Goal: Task Accomplishment & Management: Complete application form

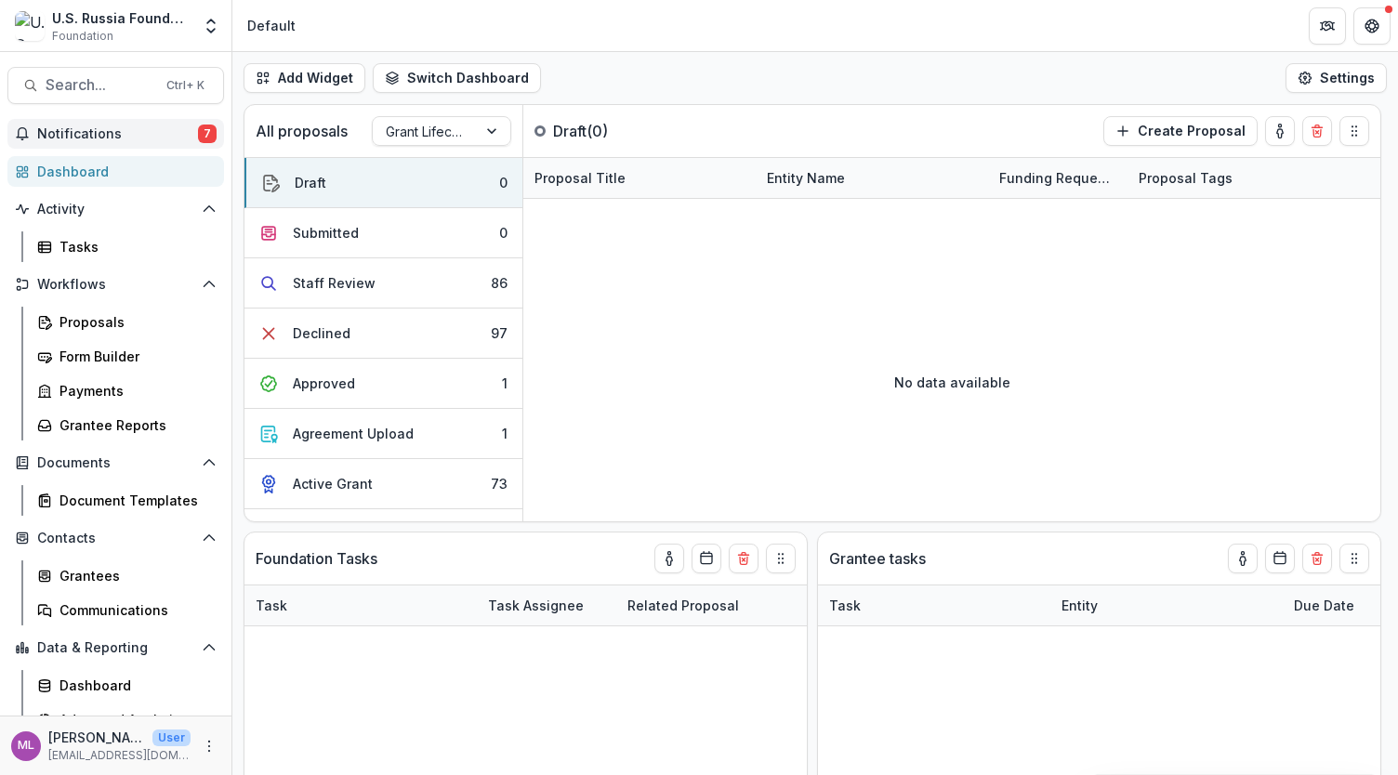
click at [129, 136] on span "Notifications" at bounding box center [117, 134] width 161 height 16
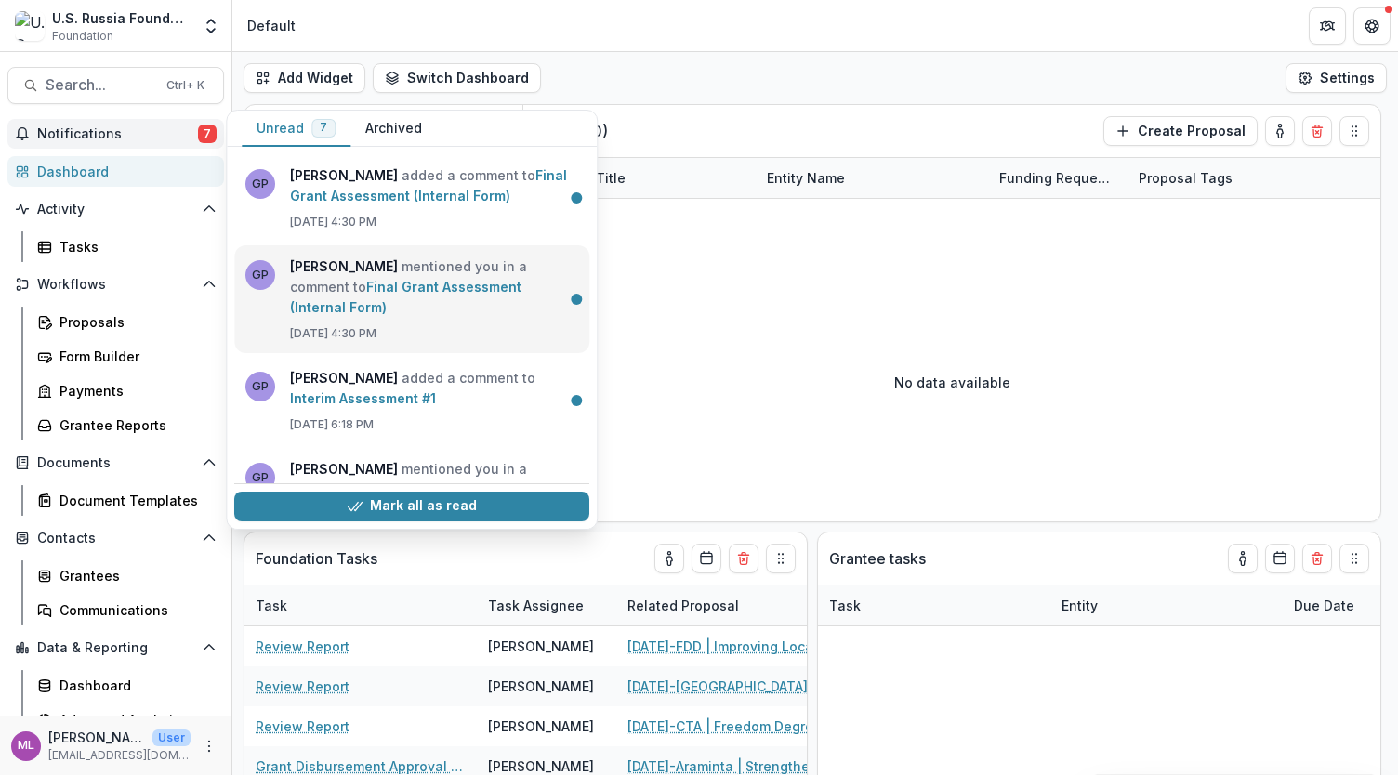
click at [341, 279] on link "Final Grant Assessment (Internal Form)" at bounding box center [405, 297] width 231 height 36
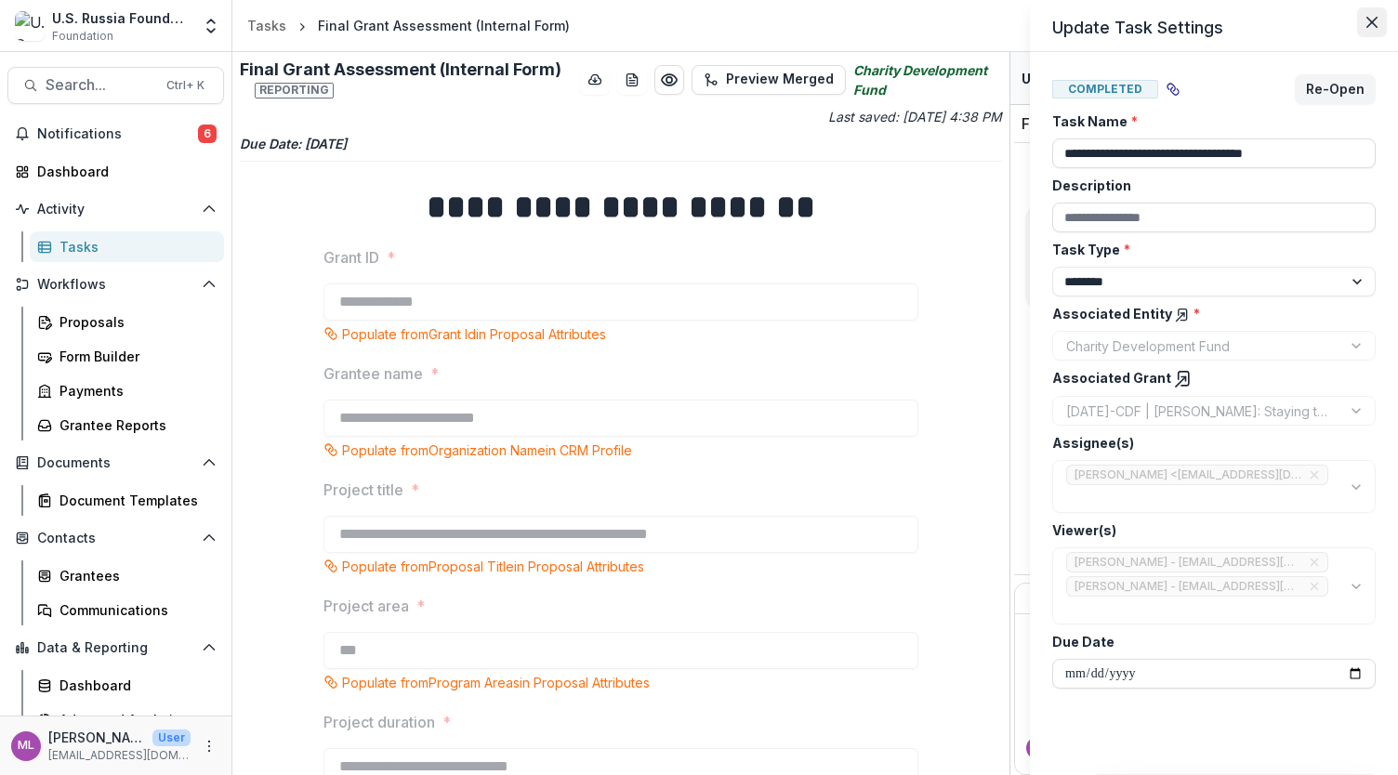
click at [1366, 26] on icon "Close" at bounding box center [1371, 22] width 11 height 11
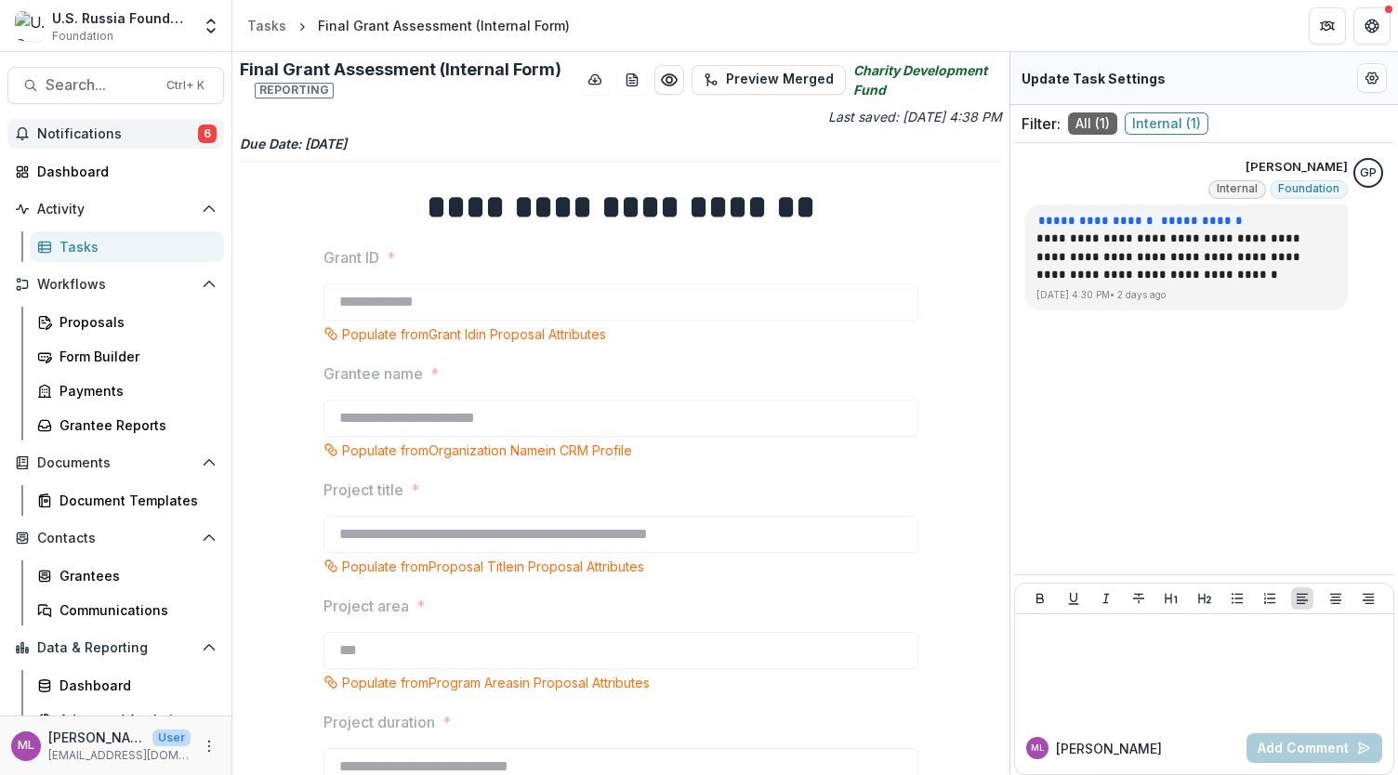
click at [96, 131] on span "Notifications" at bounding box center [117, 134] width 161 height 16
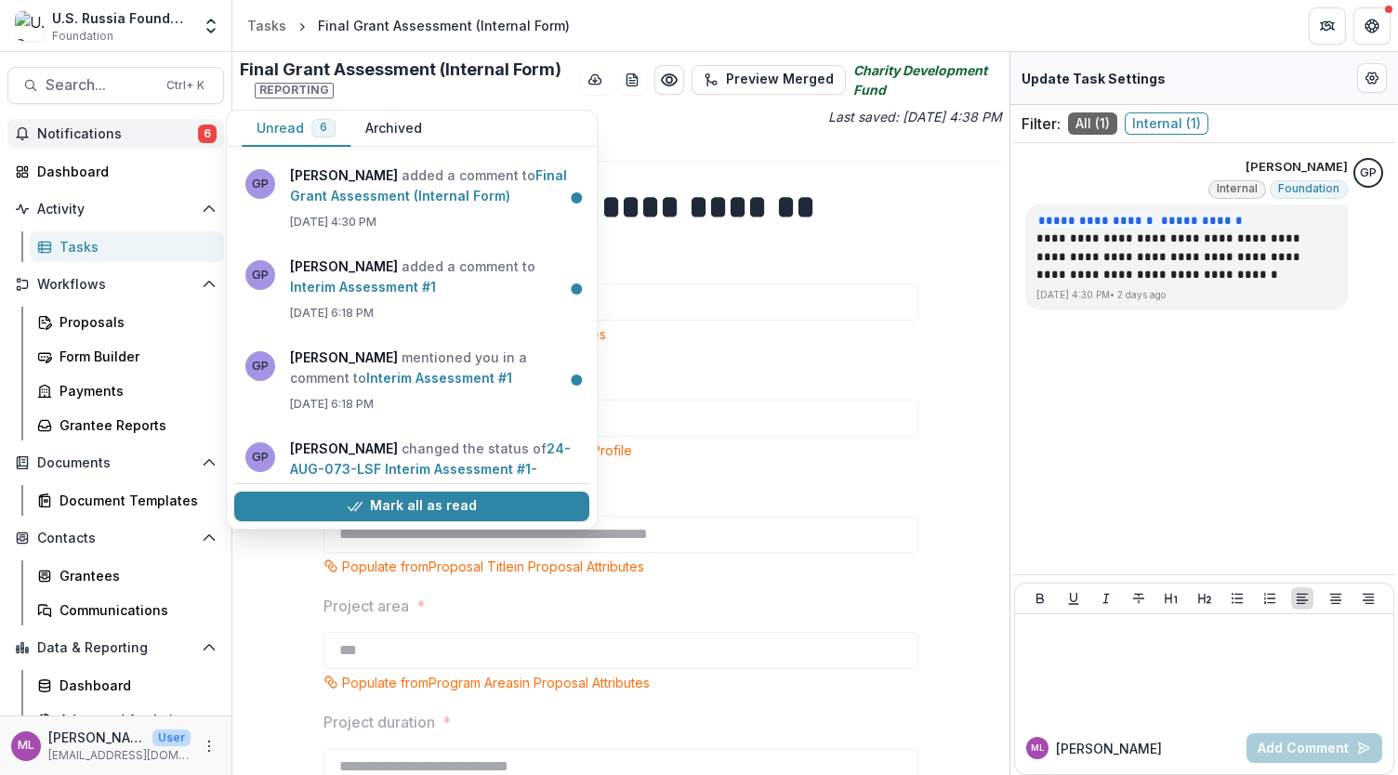
click at [295, 127] on button "Unread 6" at bounding box center [296, 129] width 109 height 36
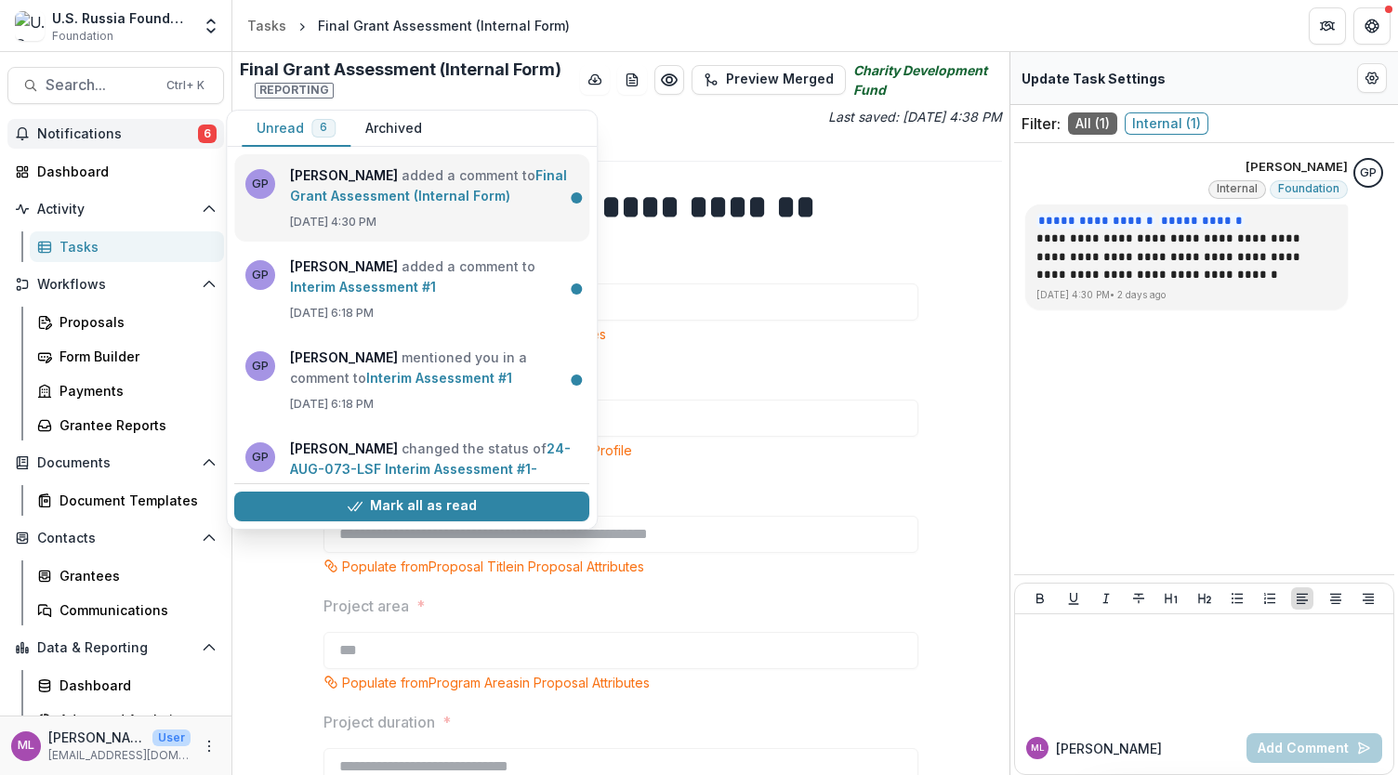
click at [420, 202] on link "Final Grant Assessment (Internal Form)" at bounding box center [428, 185] width 277 height 36
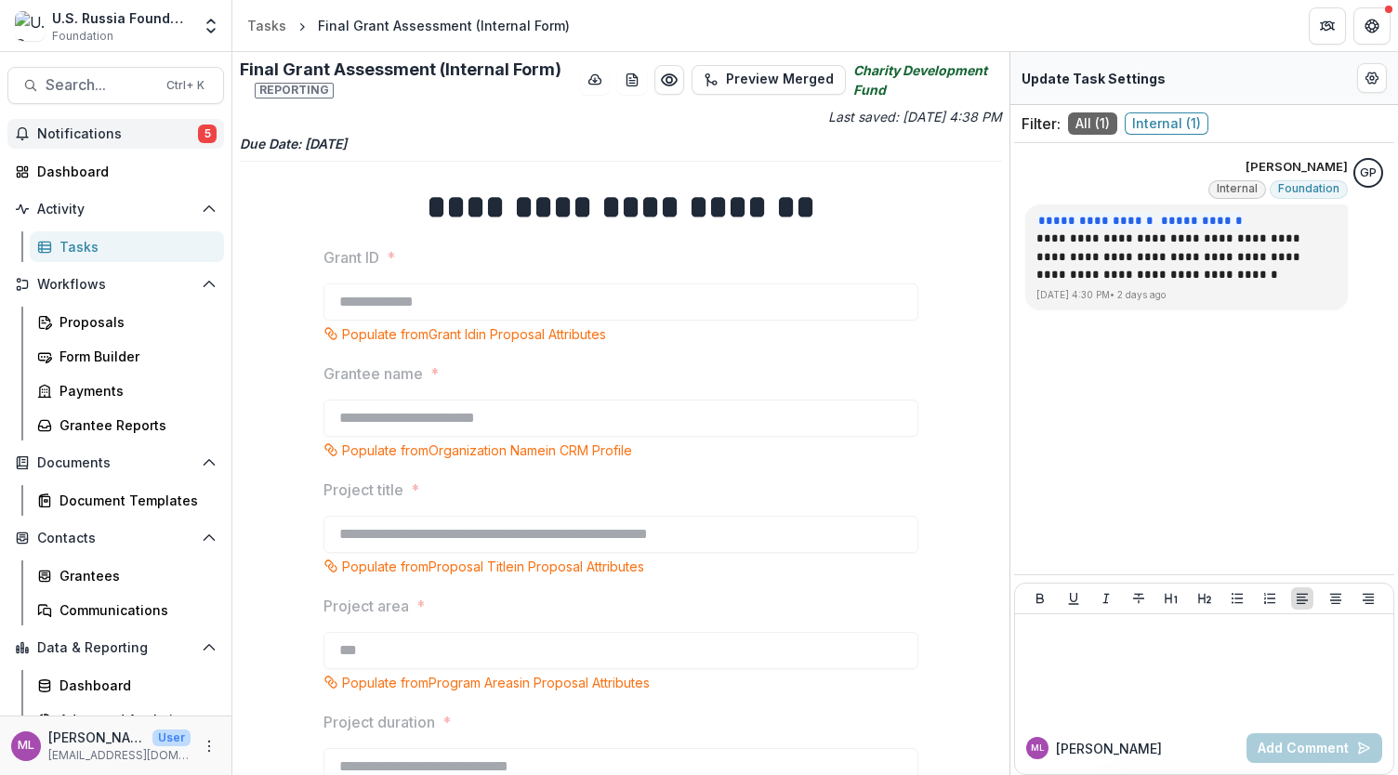
click at [49, 135] on span "Notifications" at bounding box center [117, 134] width 161 height 16
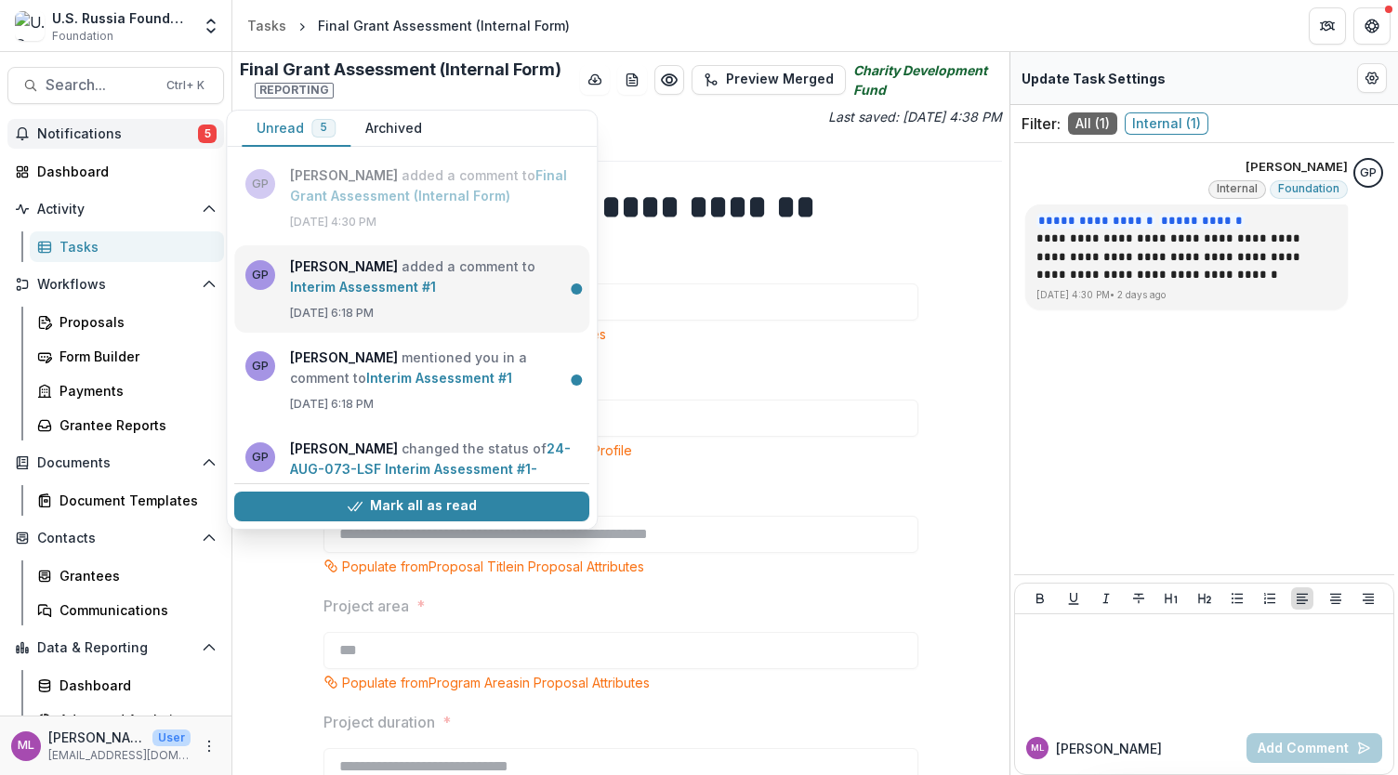
click at [411, 285] on link "Interim Assessment #1" at bounding box center [363, 287] width 146 height 16
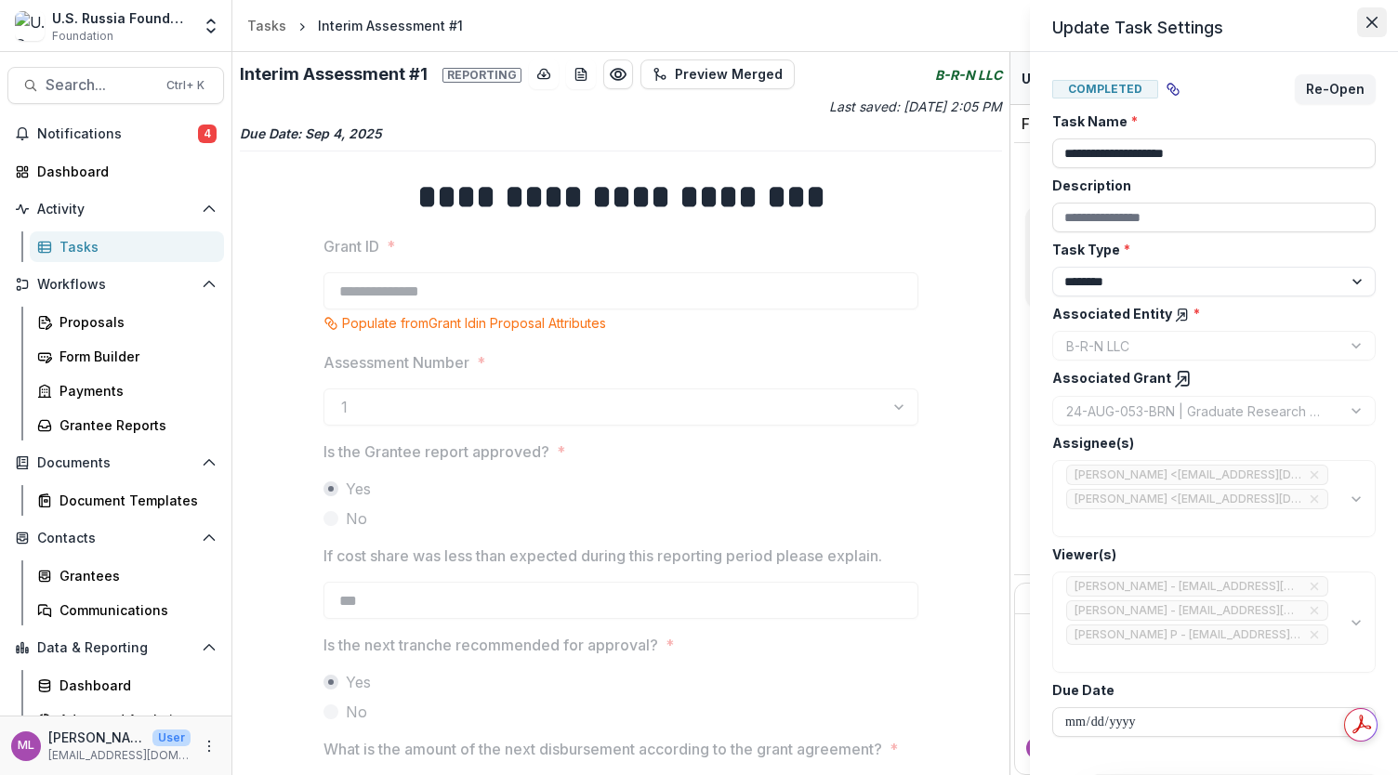
click at [1371, 21] on icon "Close" at bounding box center [1371, 22] width 11 height 11
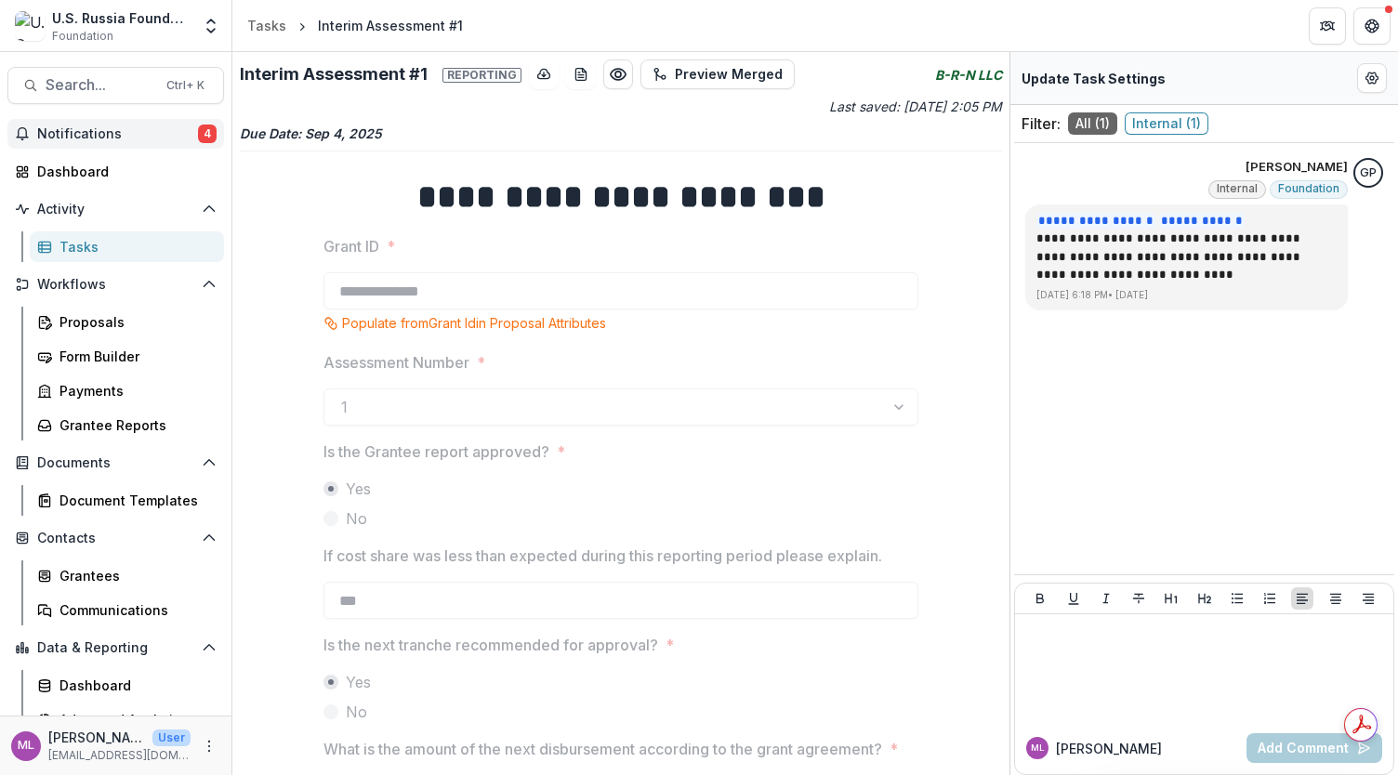
click at [119, 134] on span "Notifications" at bounding box center [117, 134] width 161 height 16
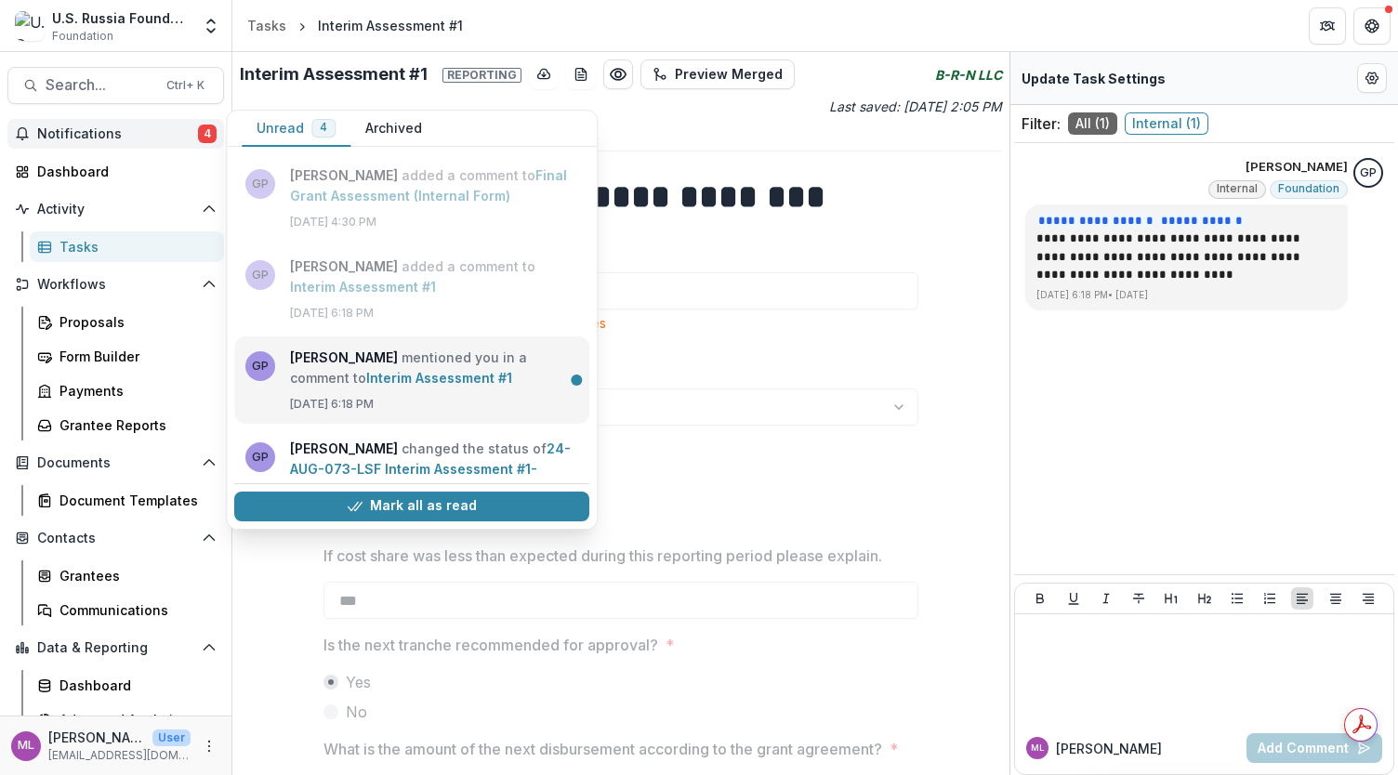
click at [366, 370] on link "Interim Assessment #1" at bounding box center [439, 378] width 146 height 16
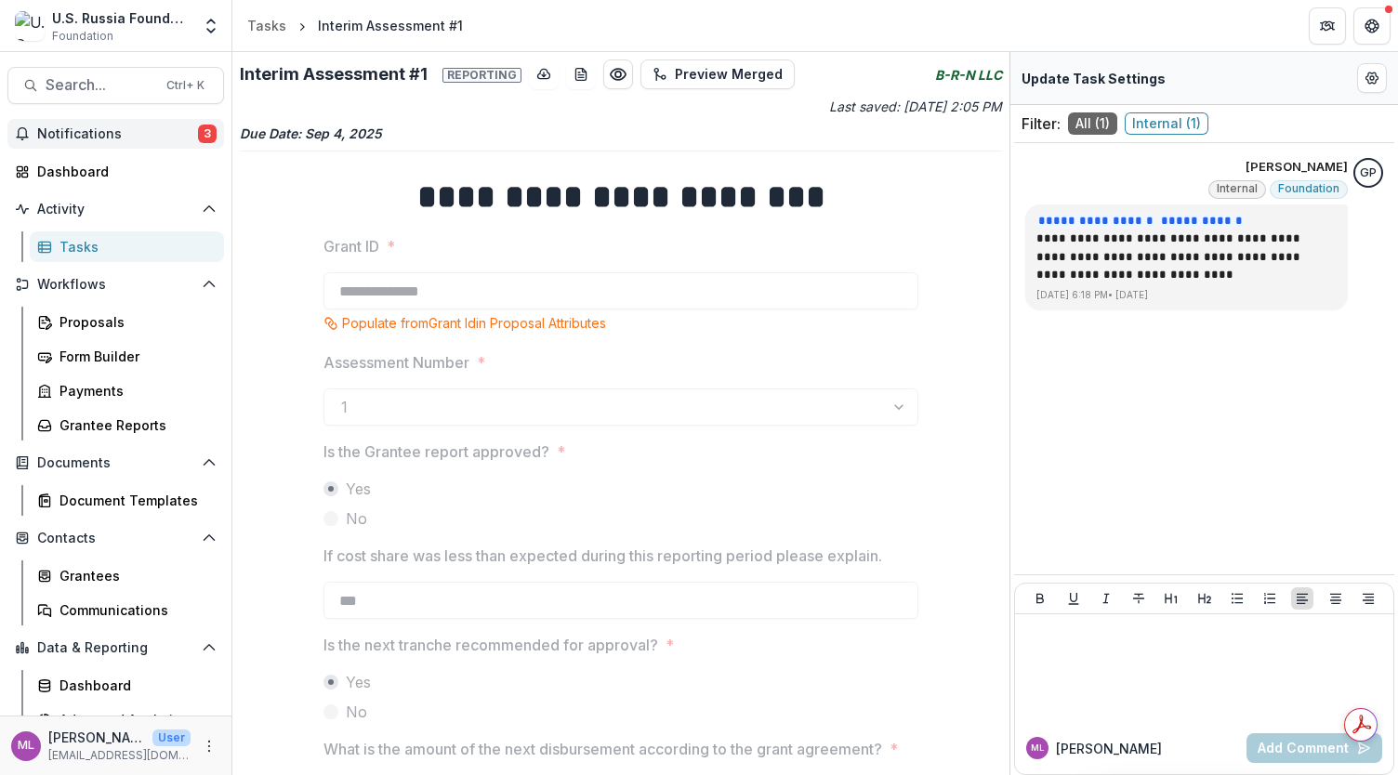
click at [84, 133] on span "Notifications" at bounding box center [117, 134] width 161 height 16
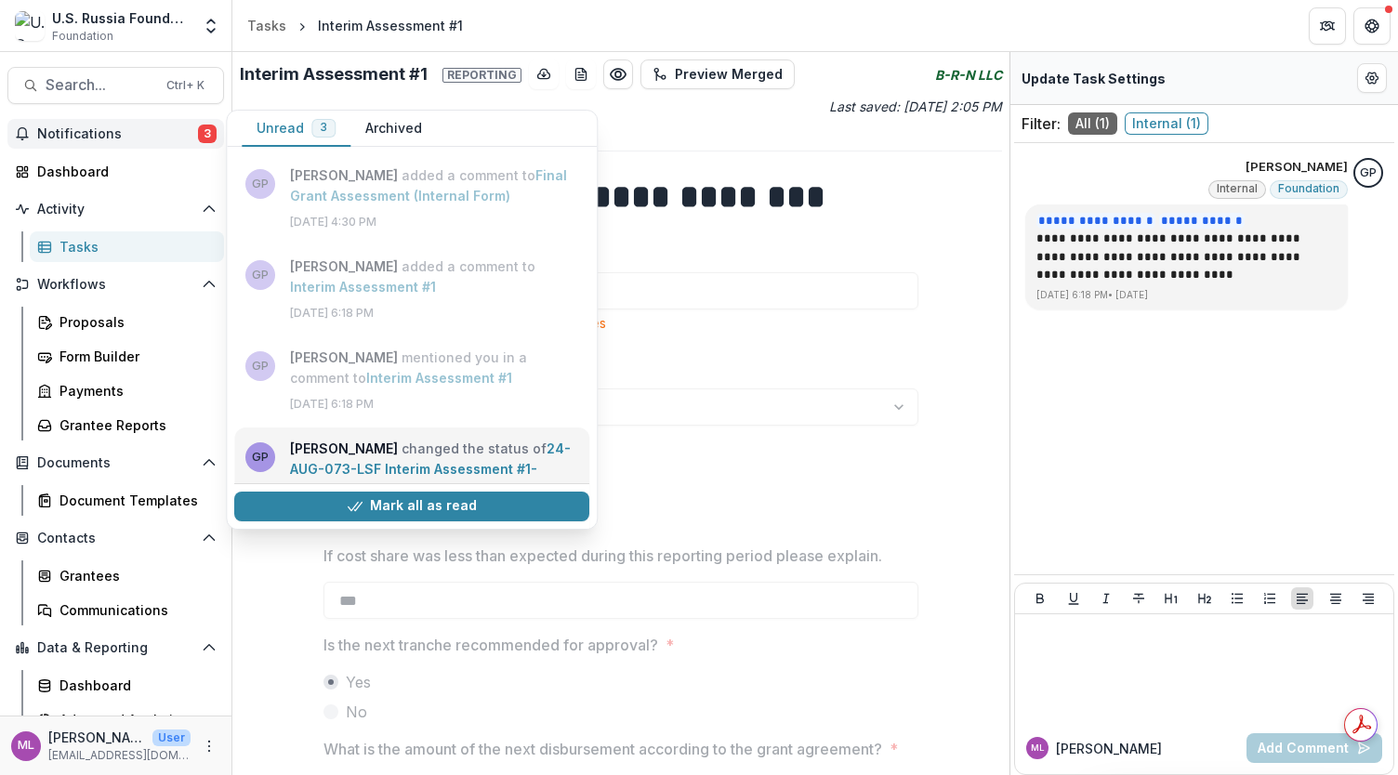
click at [338, 448] on link "24-AUG-073-LSF Interim Assessment #1-2" at bounding box center [430, 469] width 281 height 57
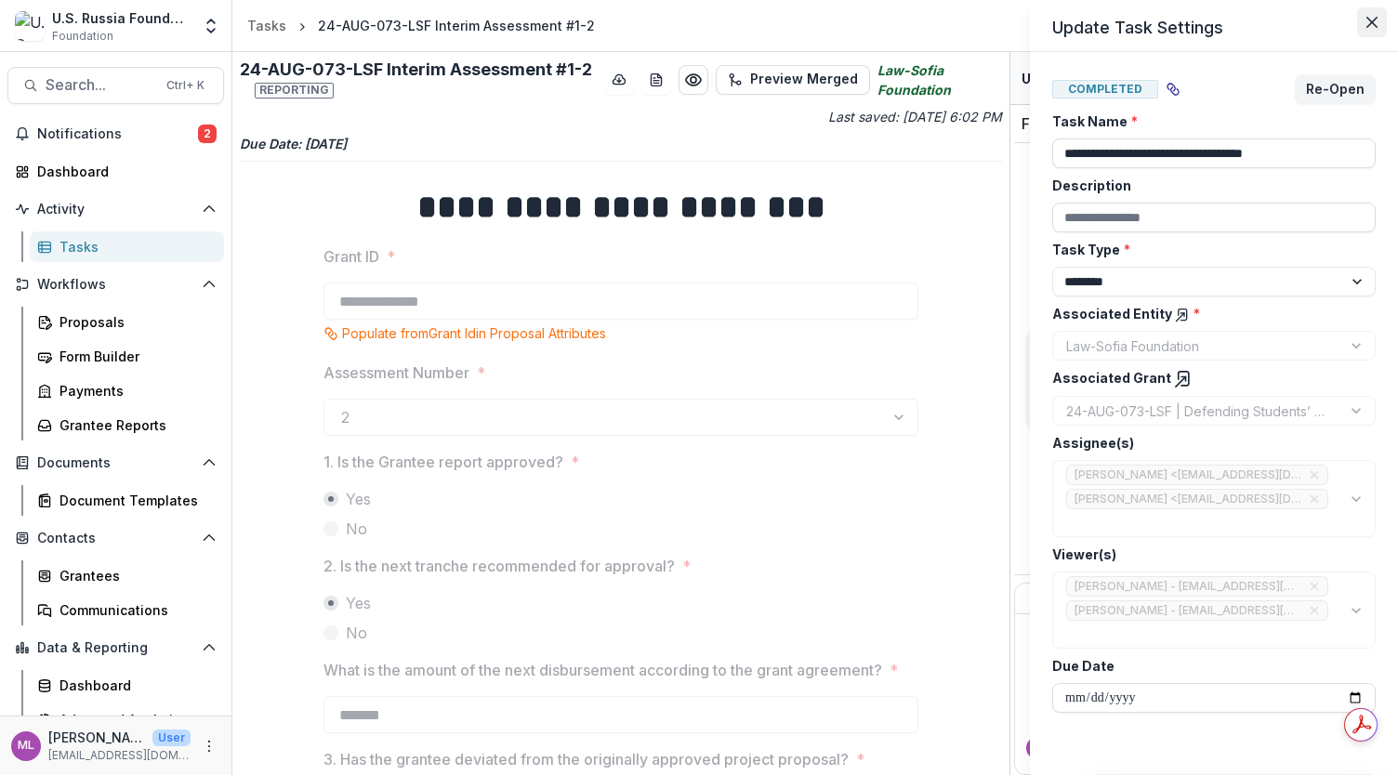
click at [1375, 29] on button "Close" at bounding box center [1372, 22] width 30 height 30
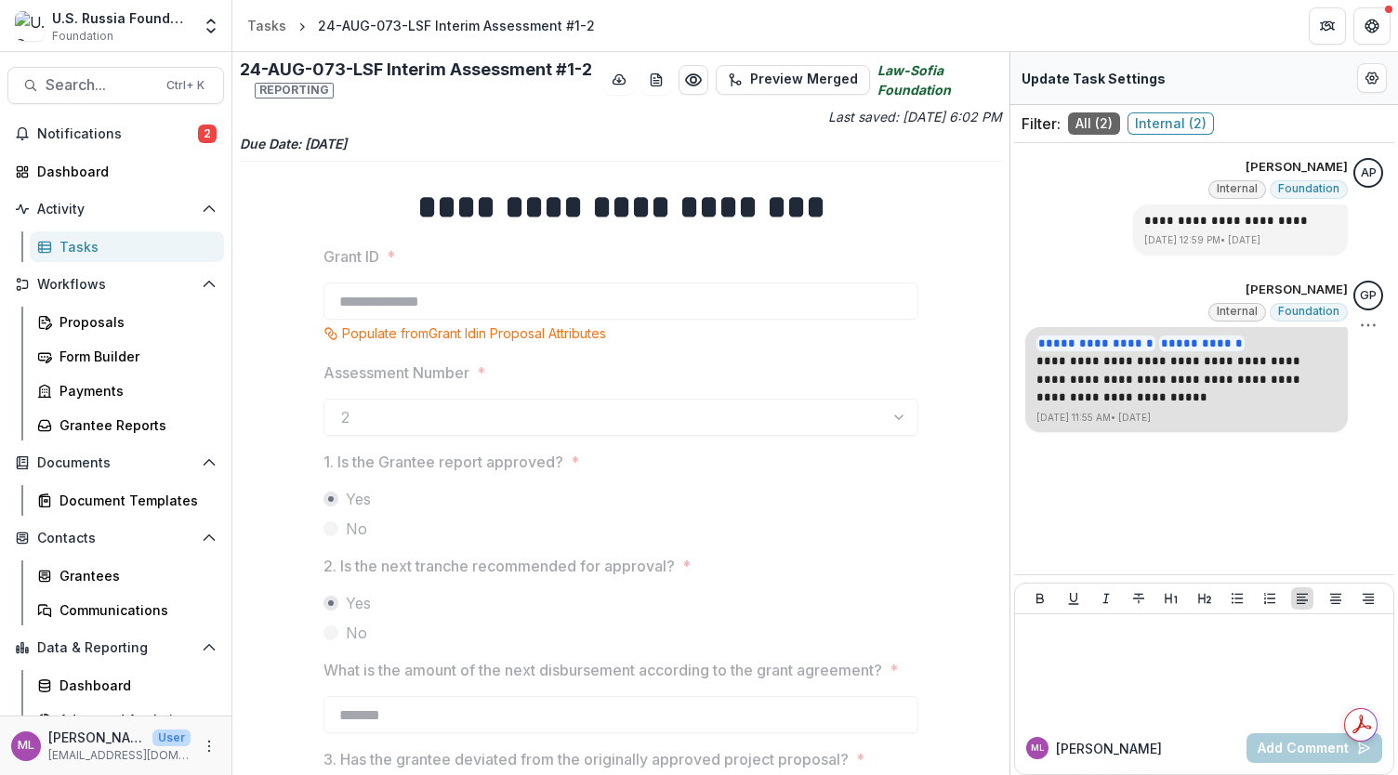
click at [1190, 373] on p "**********" at bounding box center [1186, 379] width 300 height 55
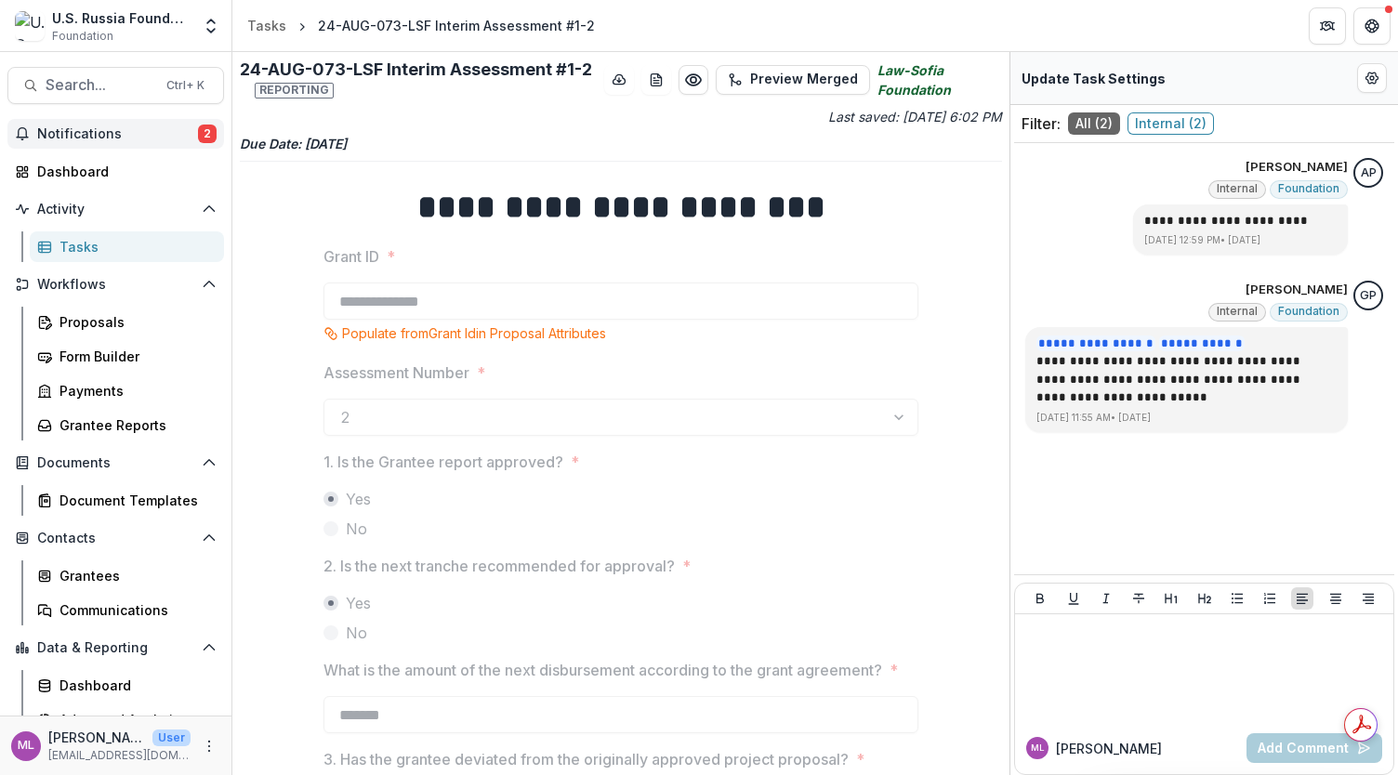
click at [134, 141] on button "Notifications 2" at bounding box center [115, 134] width 217 height 30
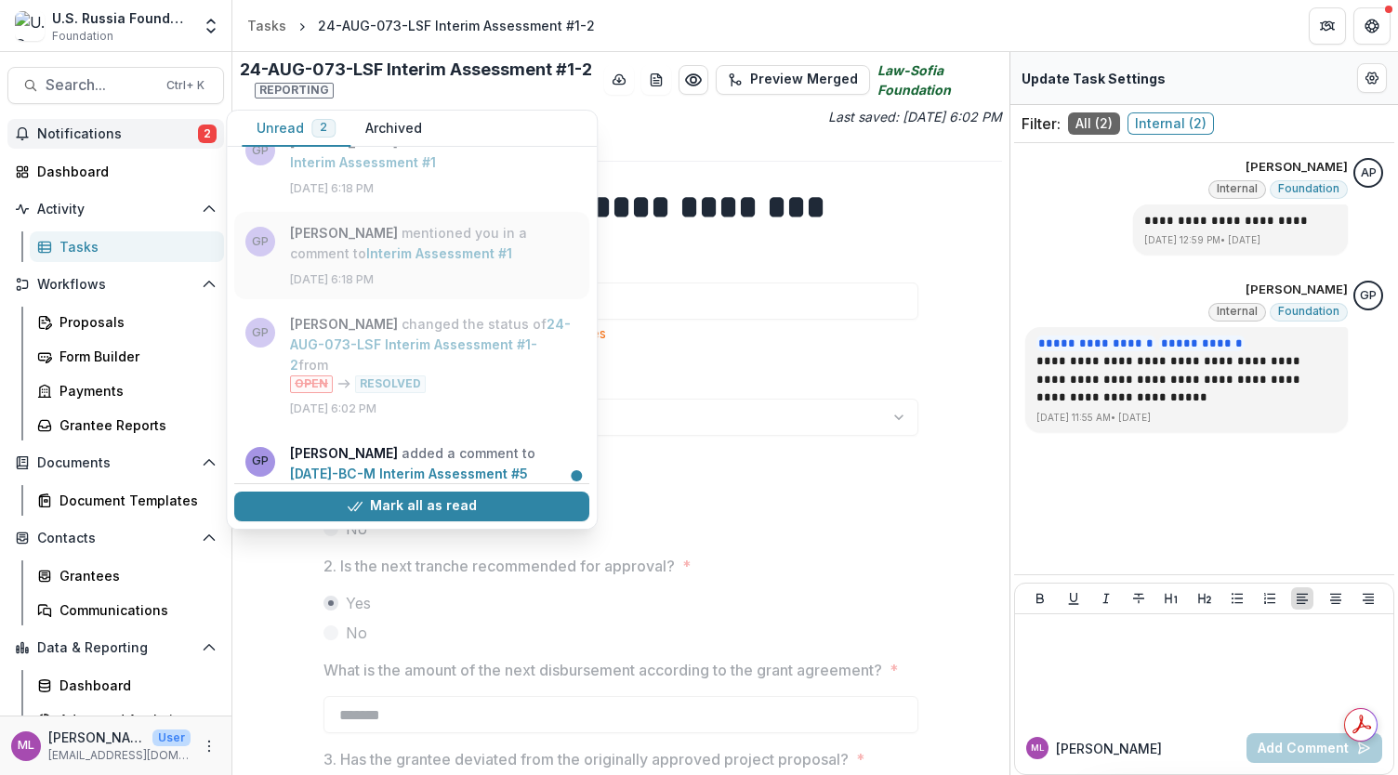
scroll to position [186, 0]
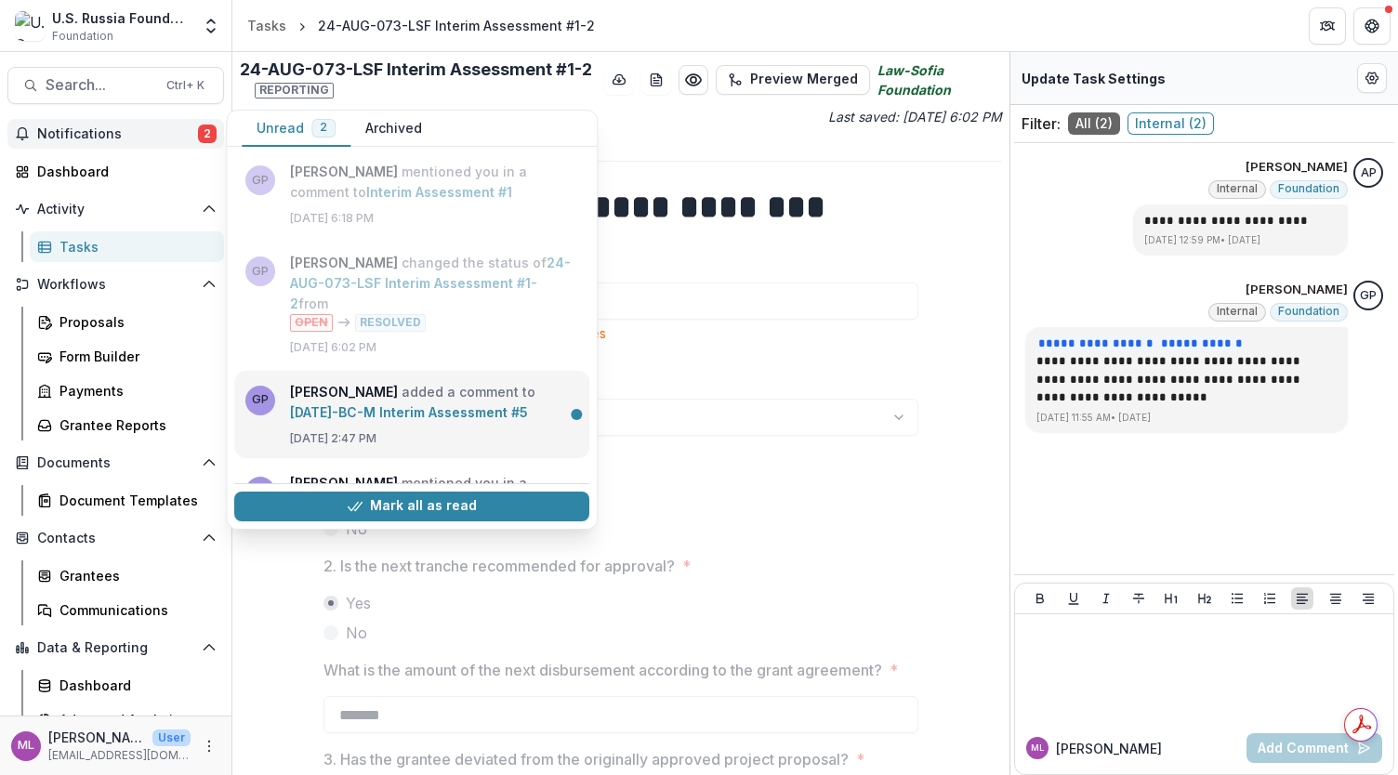
click at [362, 404] on link "[DATE]-BC-M Interim Assessment #5" at bounding box center [409, 412] width 238 height 16
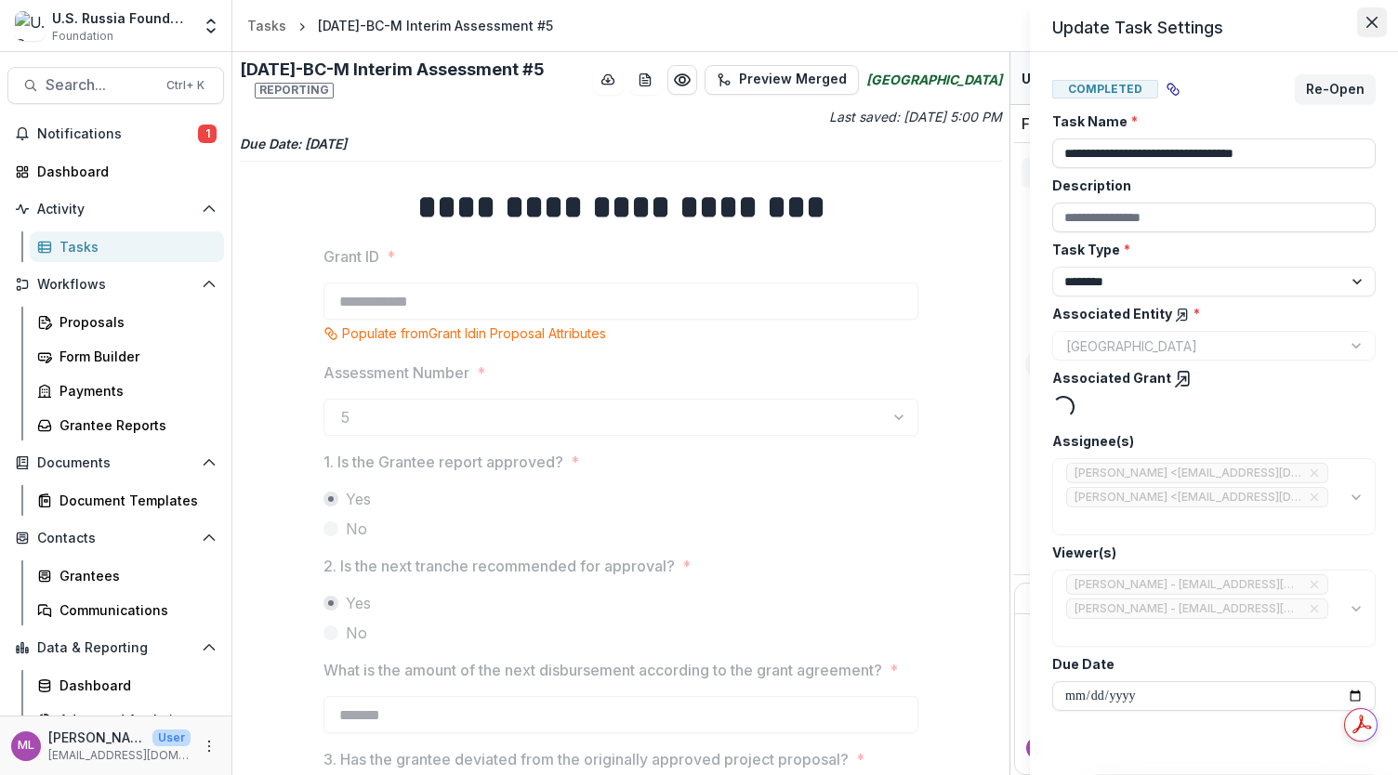
click at [1370, 19] on icon "Close" at bounding box center [1371, 22] width 11 height 11
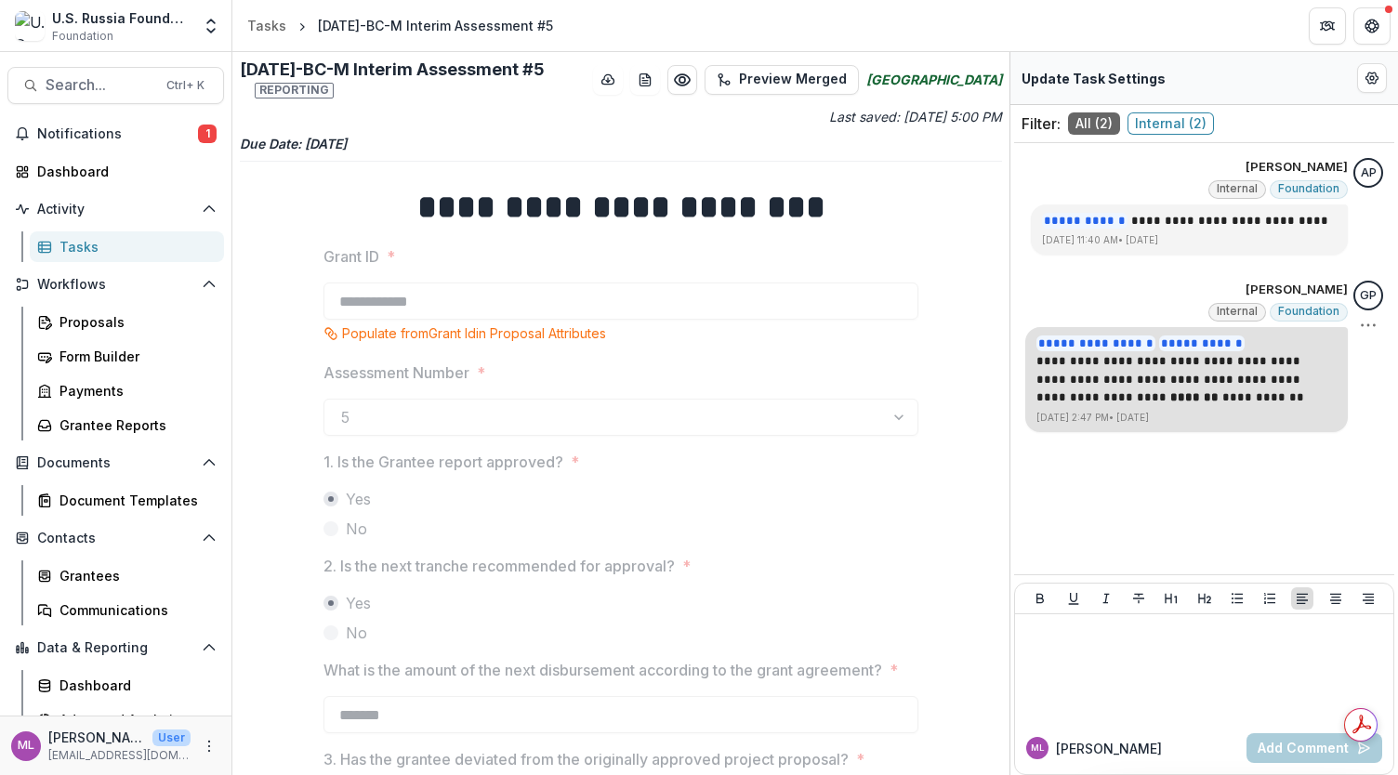
click at [1151, 352] on p "**********" at bounding box center [1186, 379] width 300 height 55
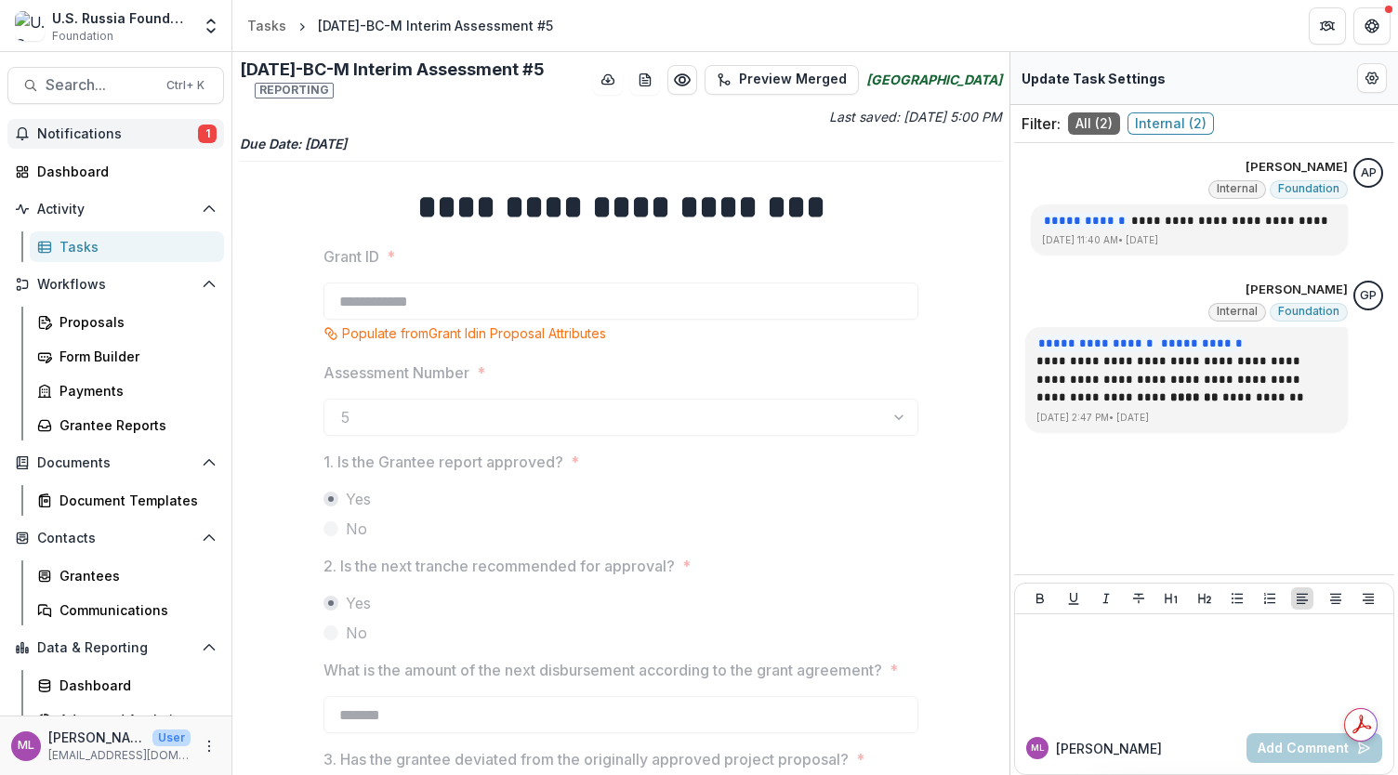
click at [100, 137] on span "Notifications" at bounding box center [117, 134] width 161 height 16
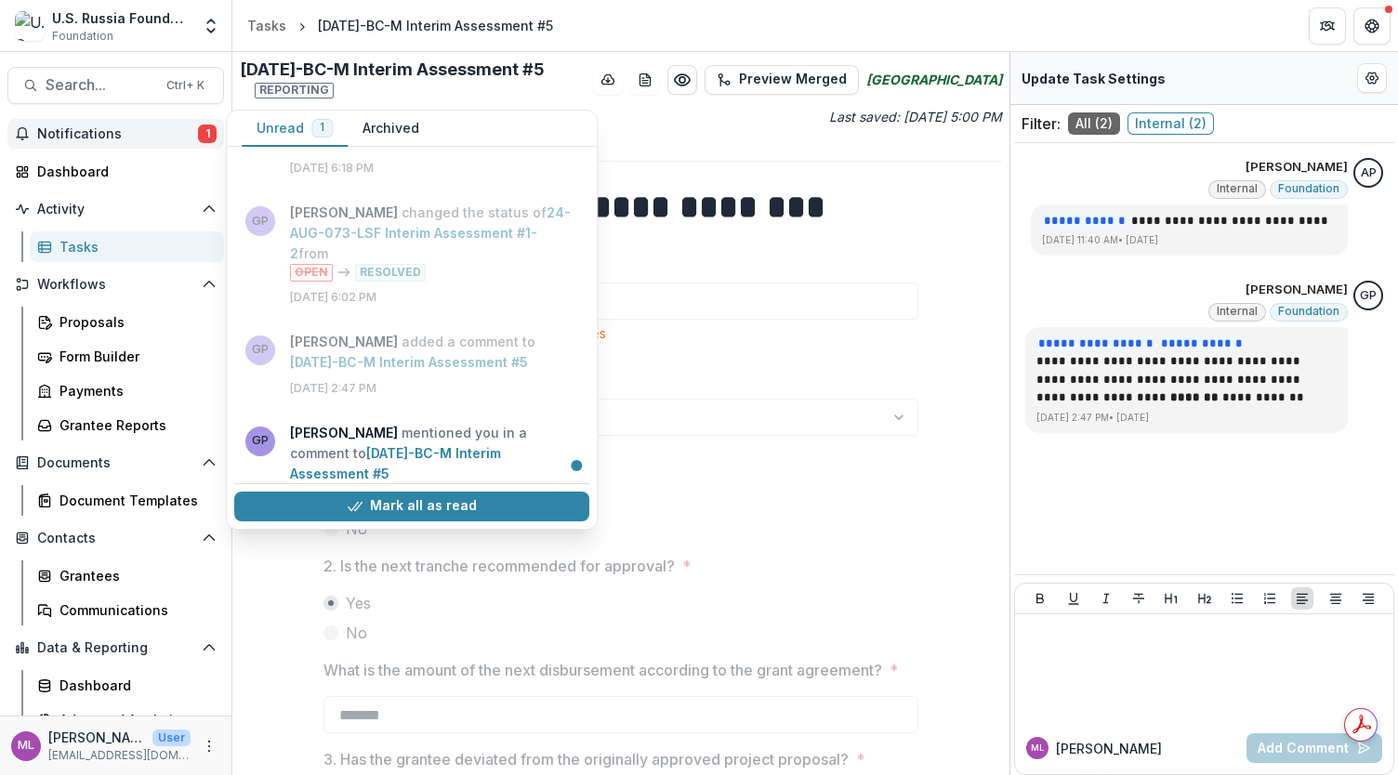
scroll to position [274, 0]
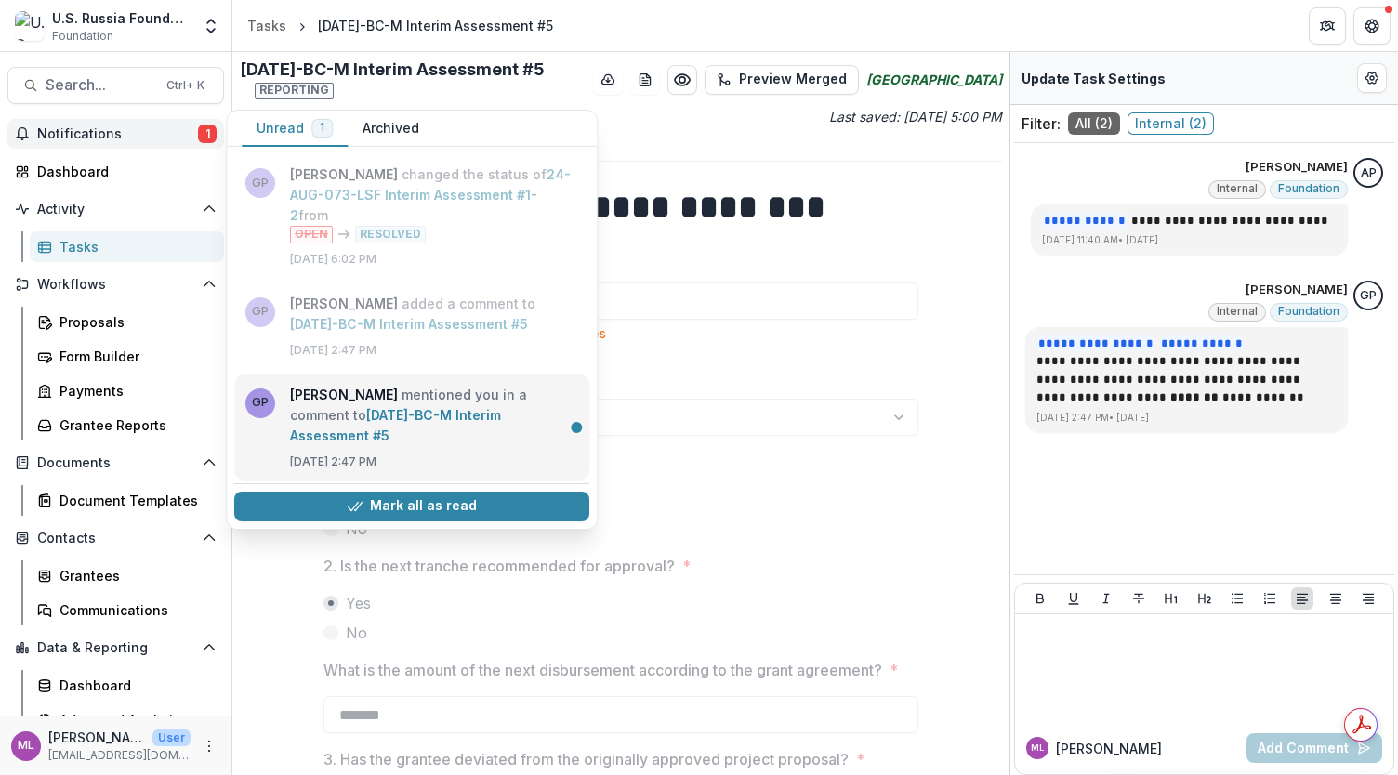
click at [350, 407] on link "[DATE]-BC-M Interim Assessment #5" at bounding box center [395, 425] width 211 height 36
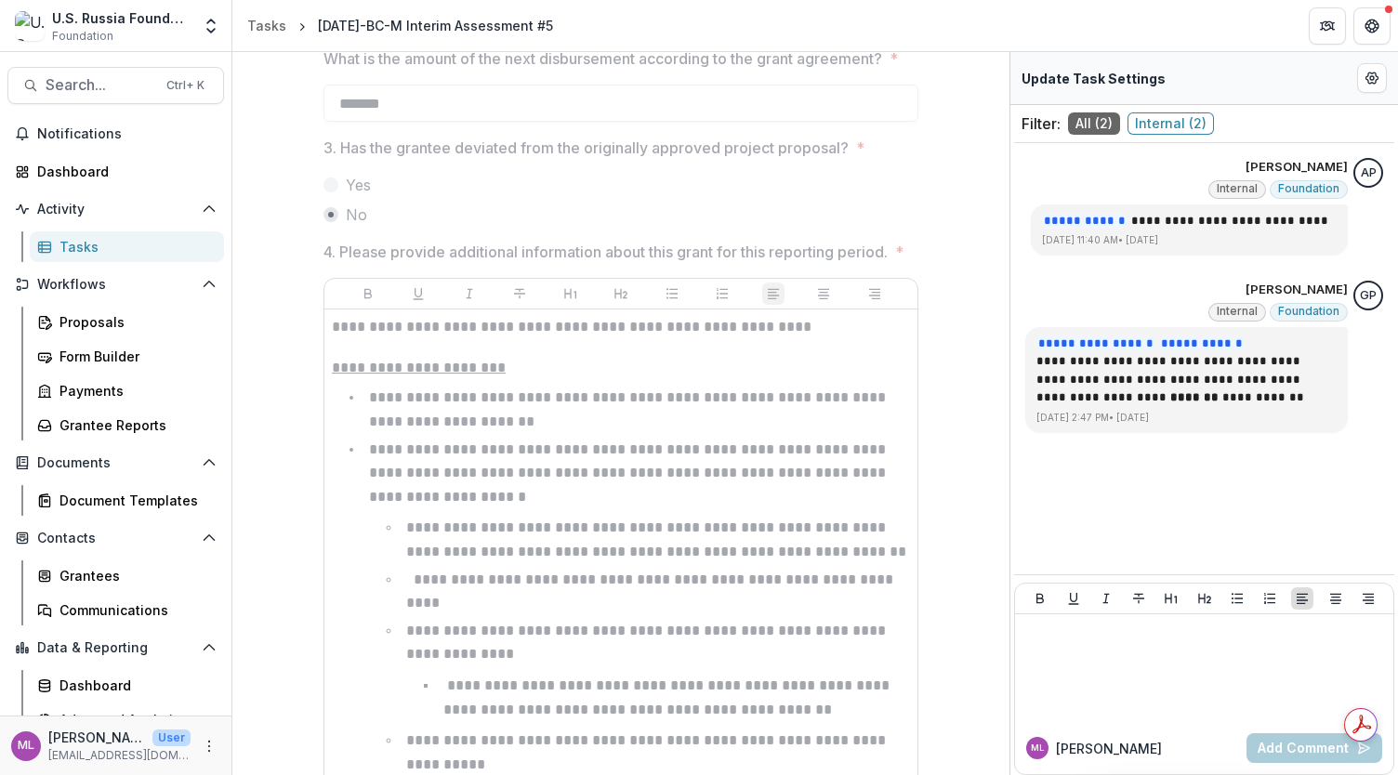
scroll to position [744, 0]
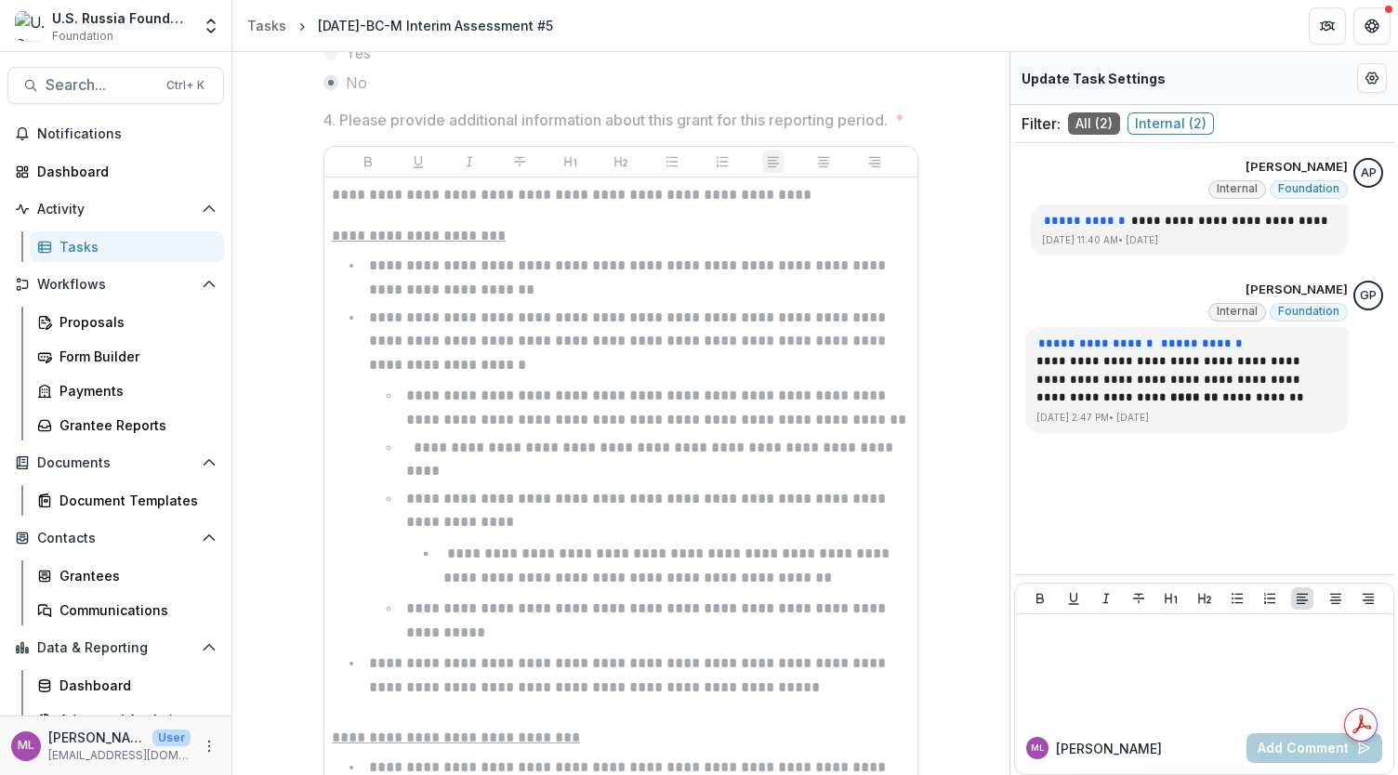
click at [79, 252] on div "Tasks" at bounding box center [134, 247] width 150 height 20
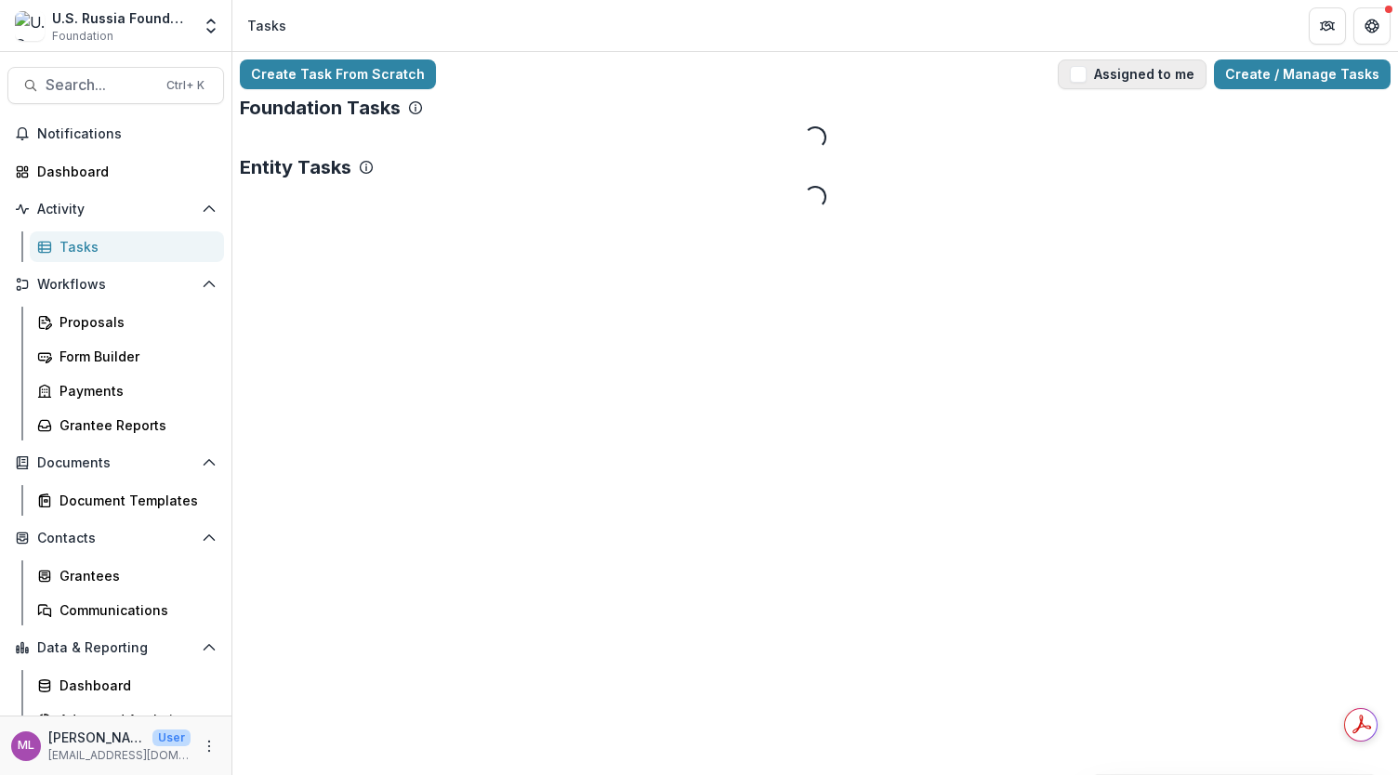
click at [1126, 69] on button "Assigned to me" at bounding box center [1132, 74] width 149 height 30
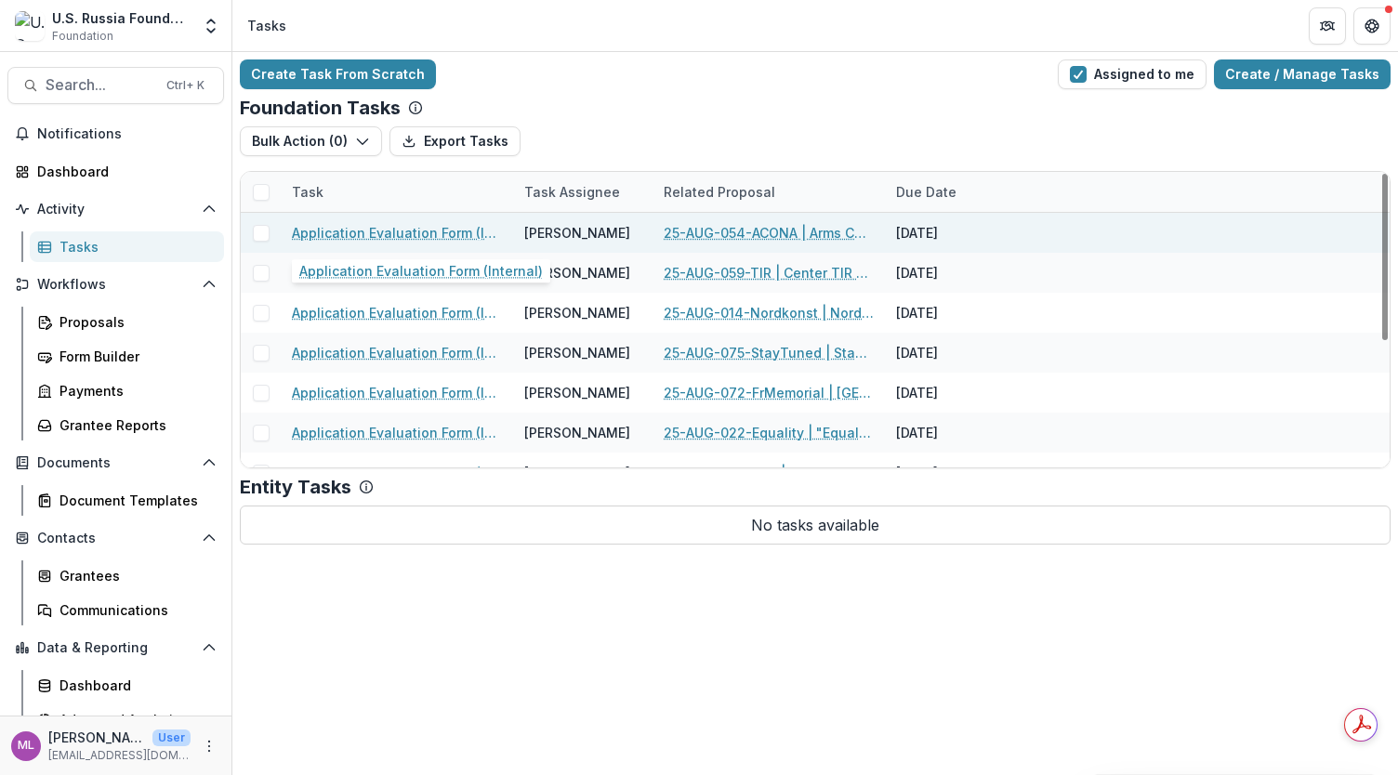
click at [428, 237] on link "Application Evaluation Form (Internal)" at bounding box center [397, 233] width 210 height 20
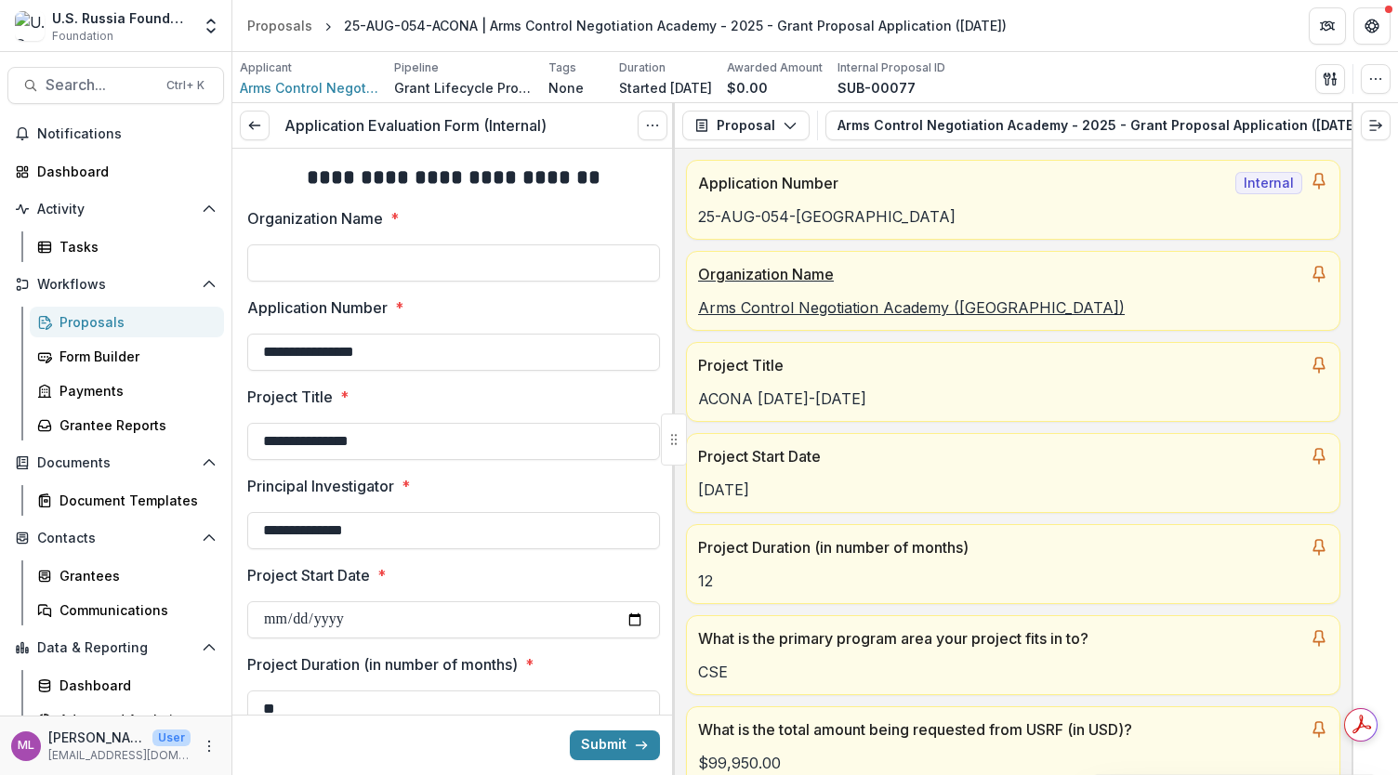
click at [809, 302] on p "Arms Control Negotiation Academy ([GEOGRAPHIC_DATA])" at bounding box center [1013, 307] width 630 height 22
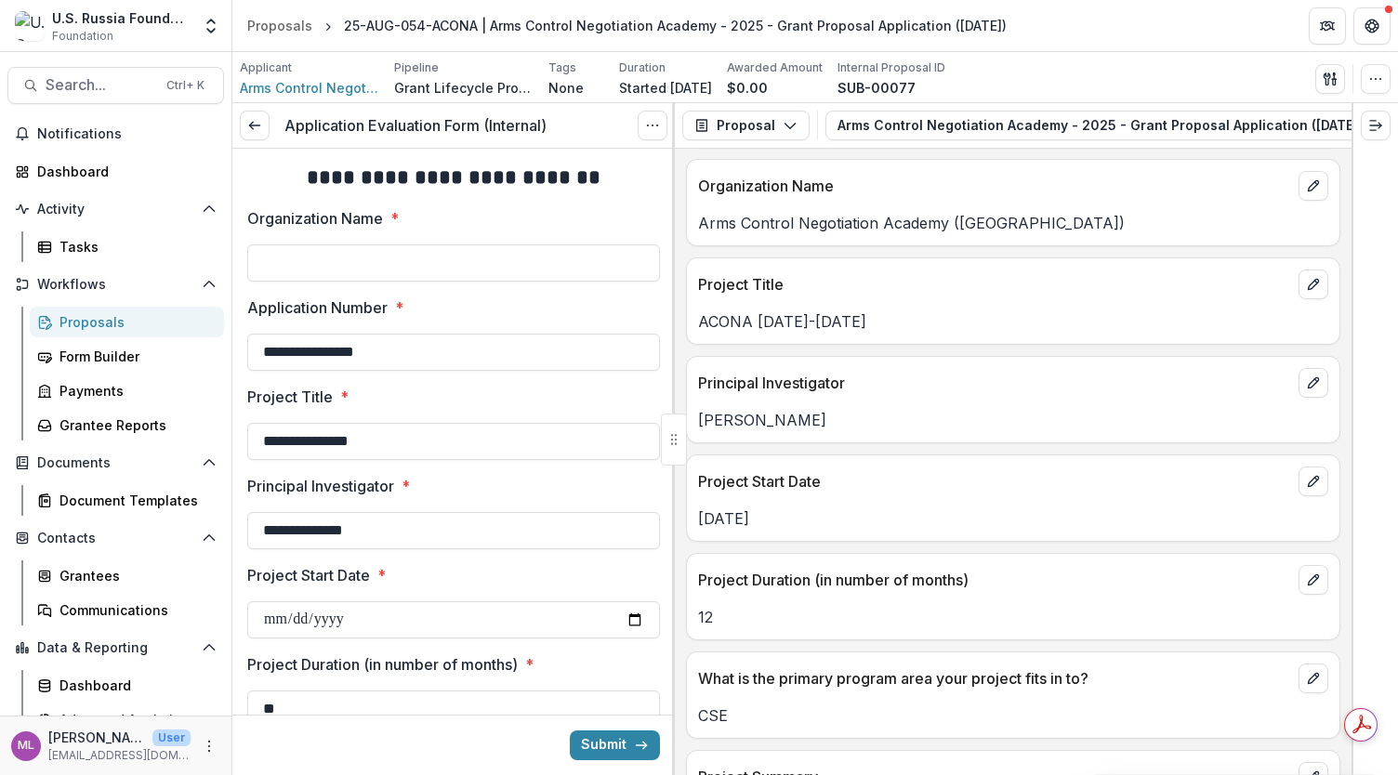
scroll to position [1189, 0]
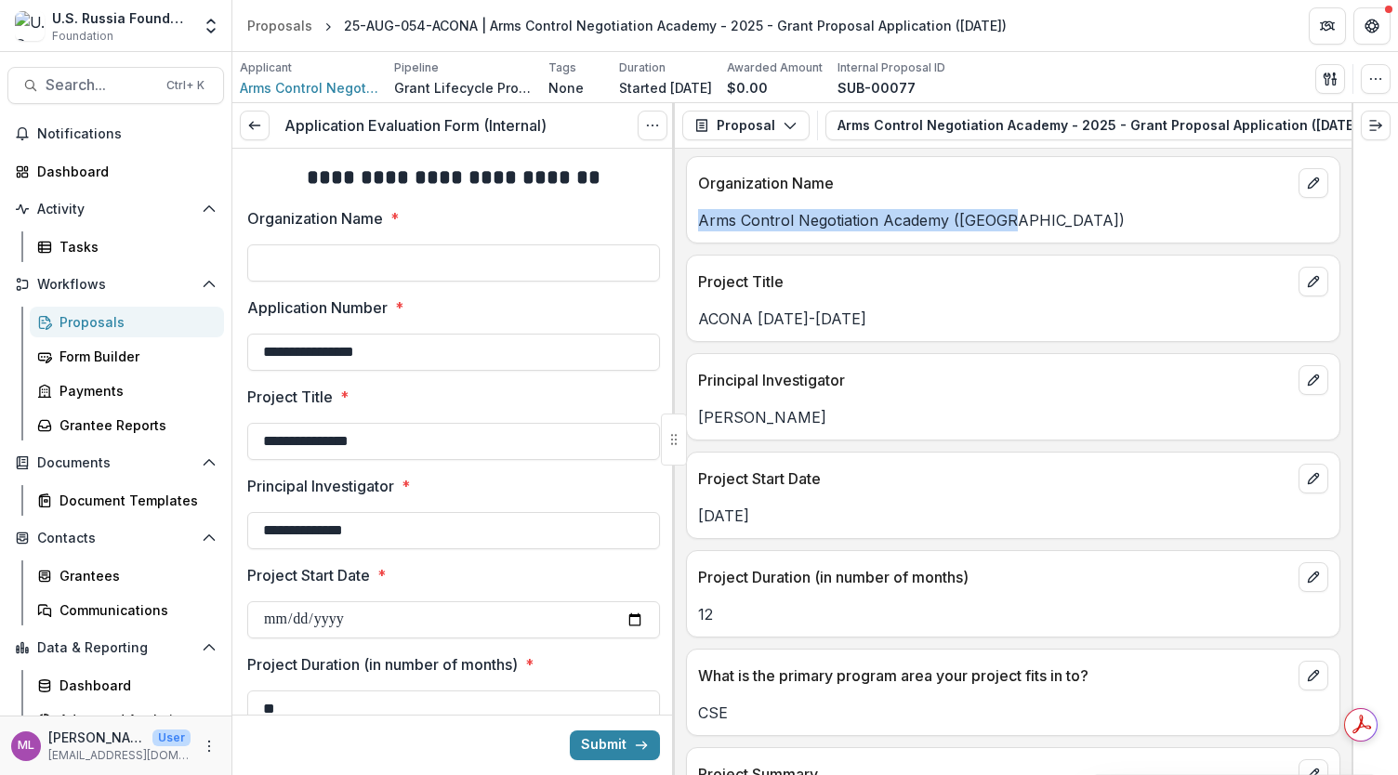
drag, startPoint x: 1047, startPoint y: 209, endPoint x: 702, endPoint y: 209, distance: 345.8
click at [702, 209] on p "Arms Control Negotiation Academy ([GEOGRAPHIC_DATA])" at bounding box center [1013, 220] width 630 height 22
copy p "Arms Control Negotiation Academy ([GEOGRAPHIC_DATA])"
click at [480, 257] on input "Organization Name *" at bounding box center [453, 262] width 413 height 37
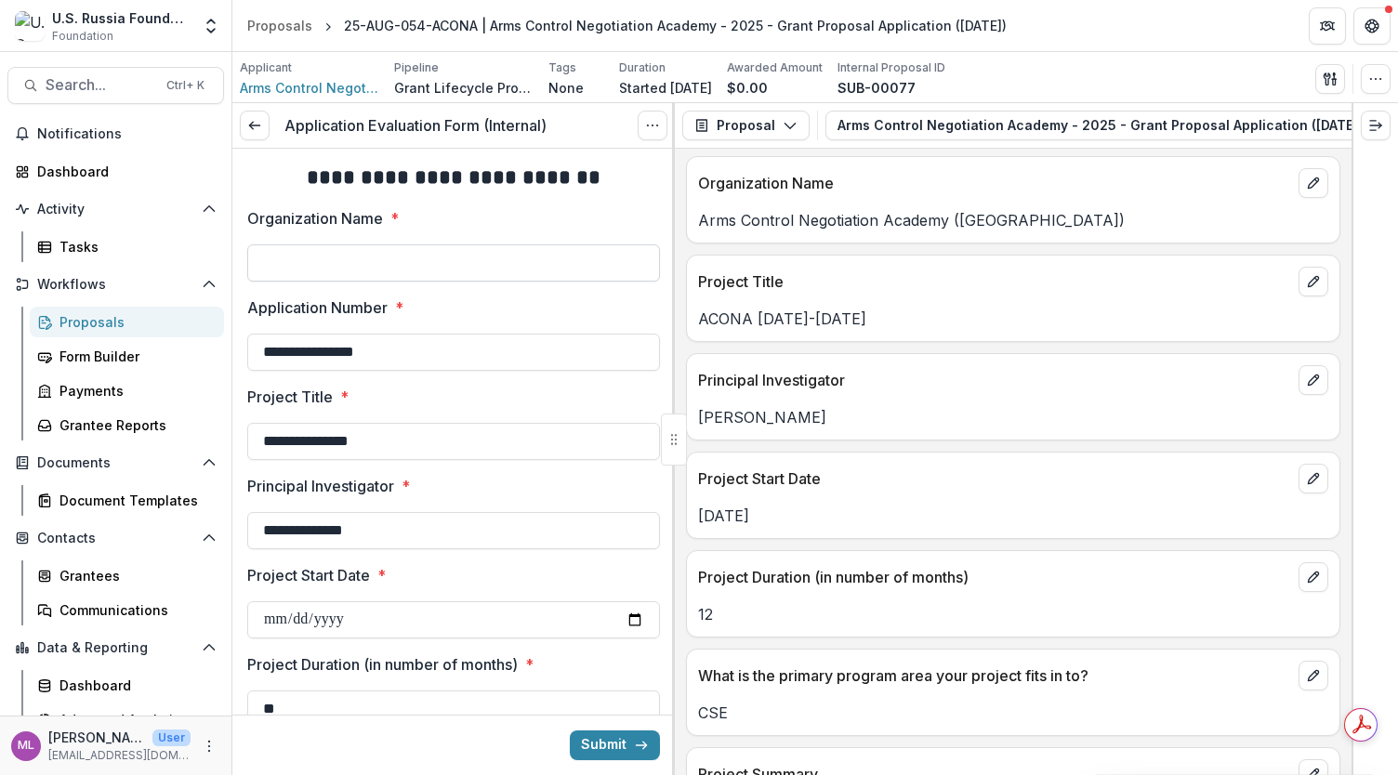
click at [434, 257] on input "Organization Name *" at bounding box center [453, 262] width 413 height 37
paste input "**********"
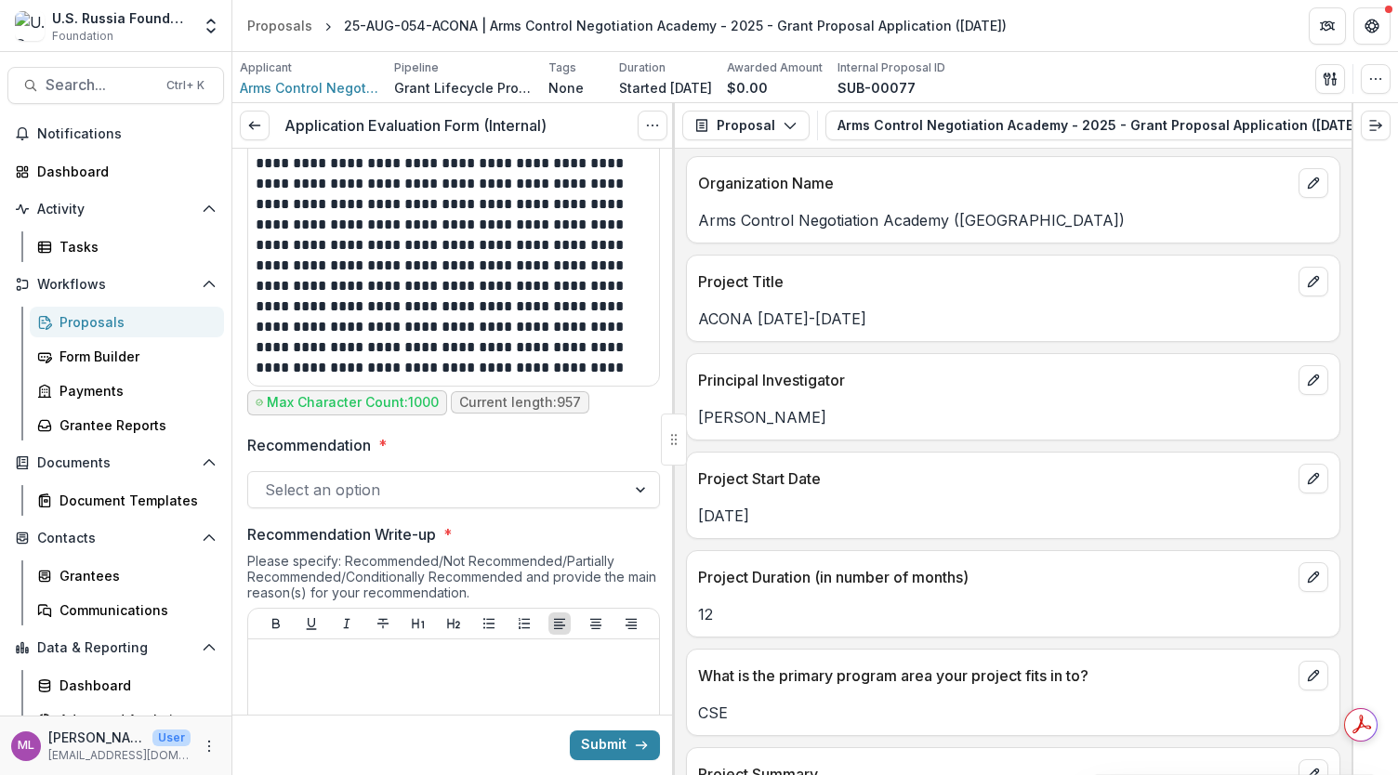
scroll to position [1115, 0]
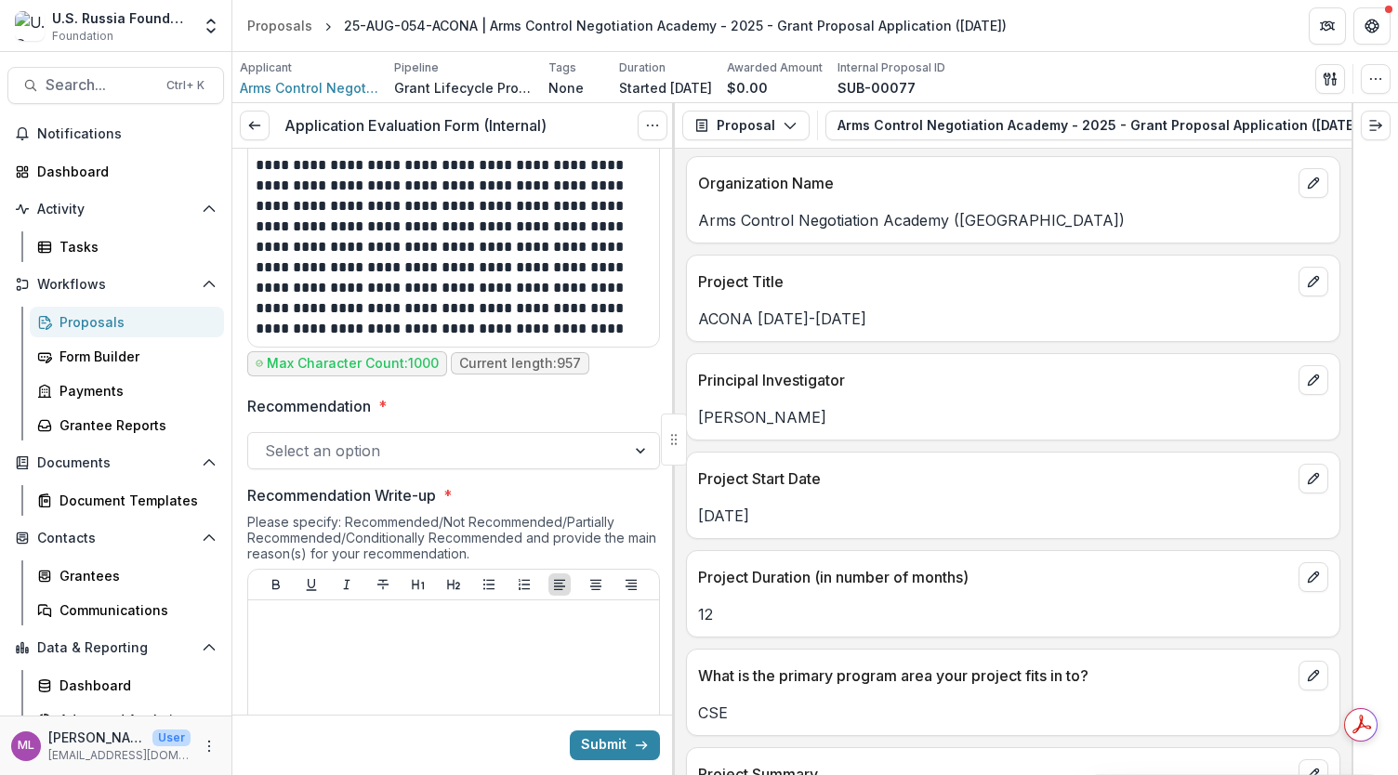
type input "**********"
click at [629, 455] on div at bounding box center [642, 450] width 33 height 35
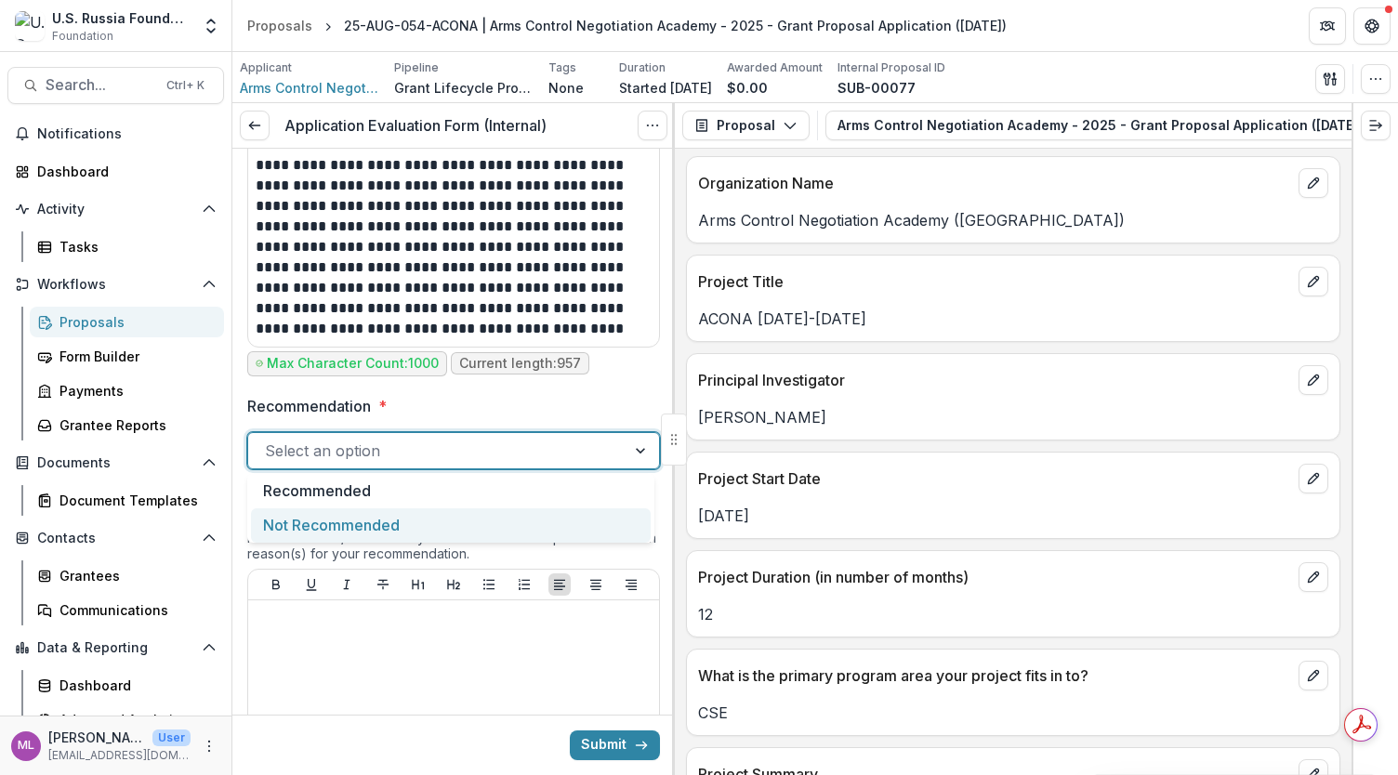
click at [294, 523] on div "Not Recommended" at bounding box center [451, 525] width 400 height 34
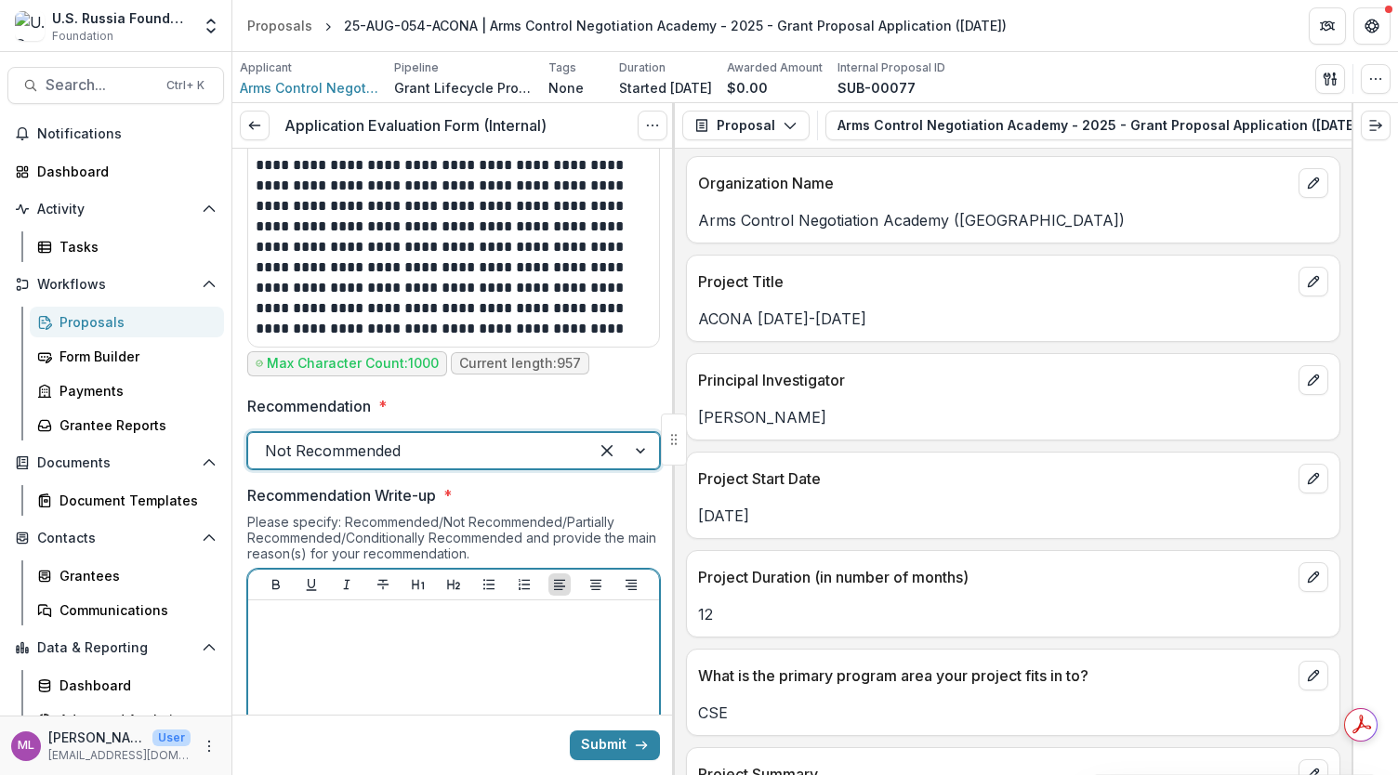
click at [331, 661] on div at bounding box center [454, 747] width 396 height 279
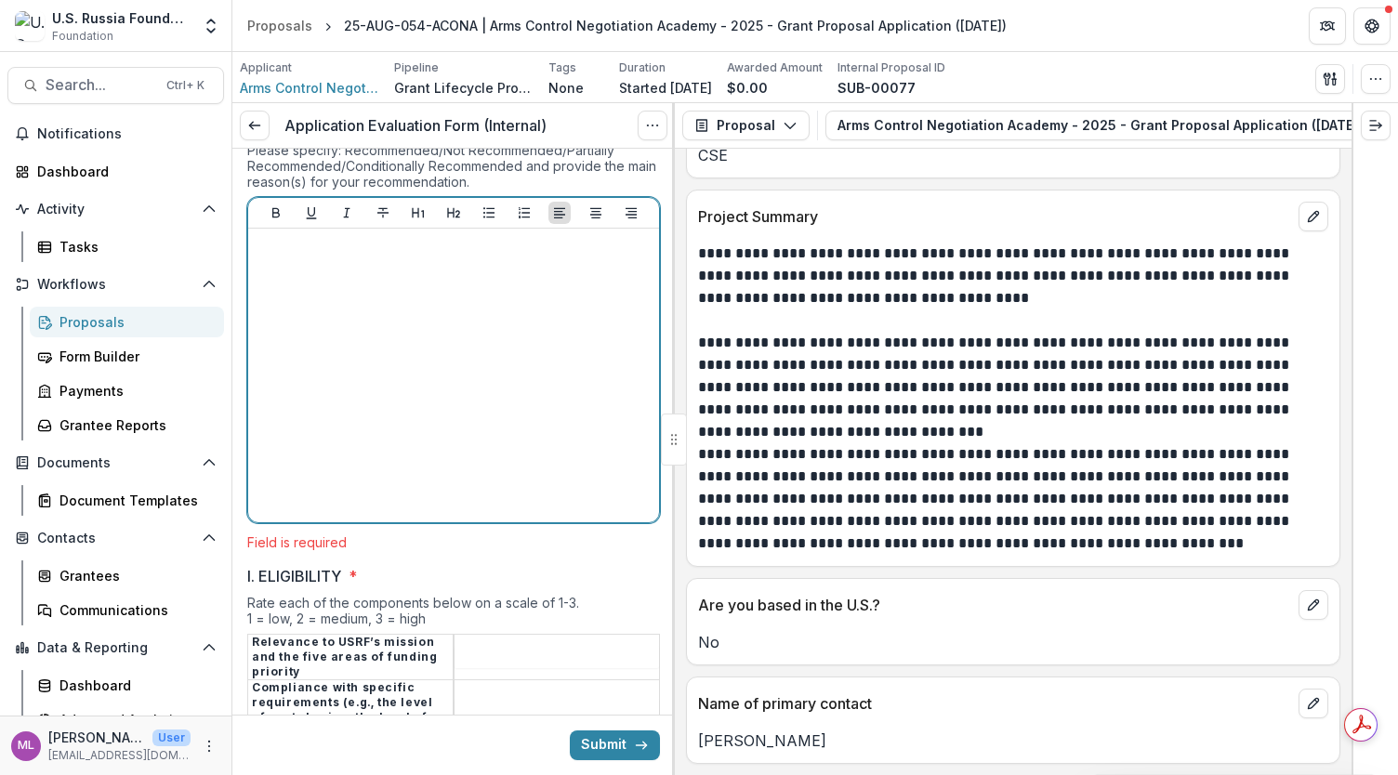
scroll to position [1653, 0]
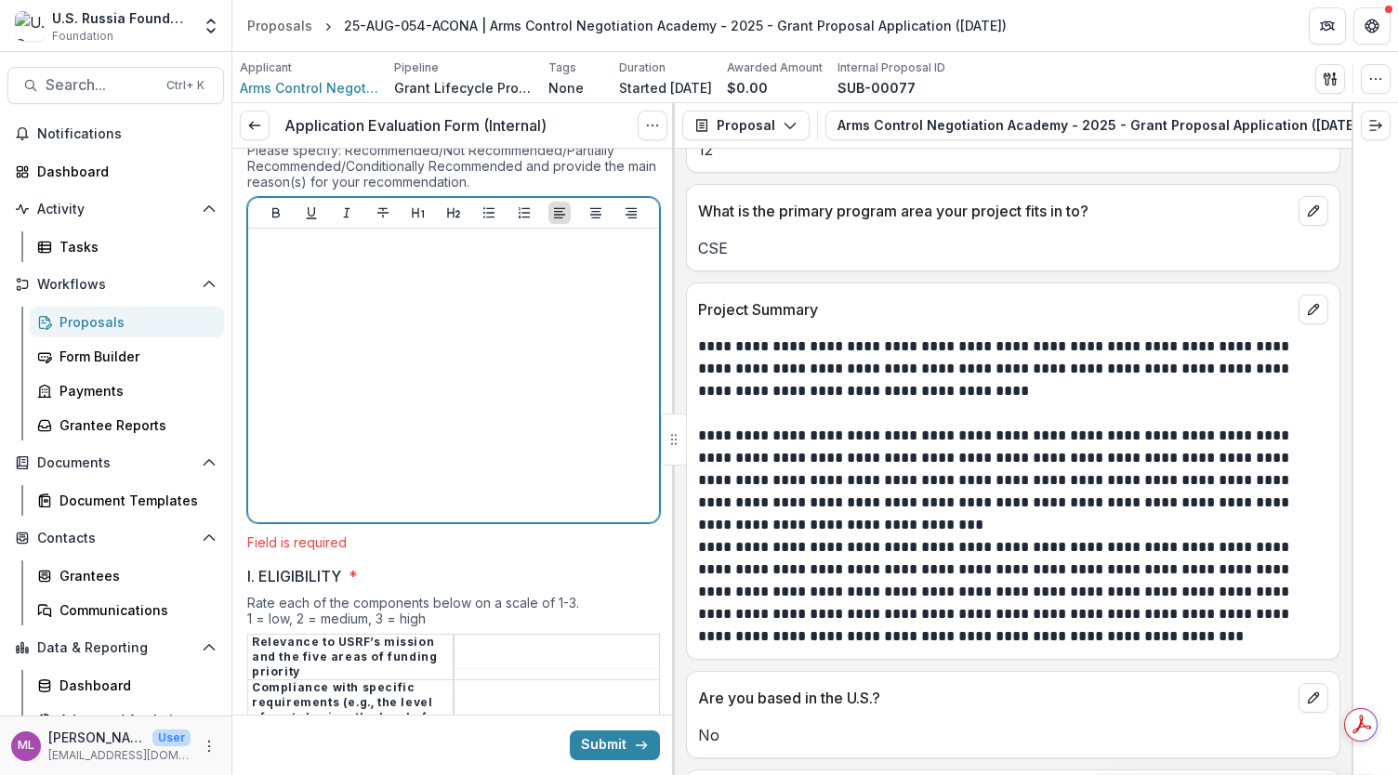
click at [490, 246] on p at bounding box center [454, 246] width 396 height 20
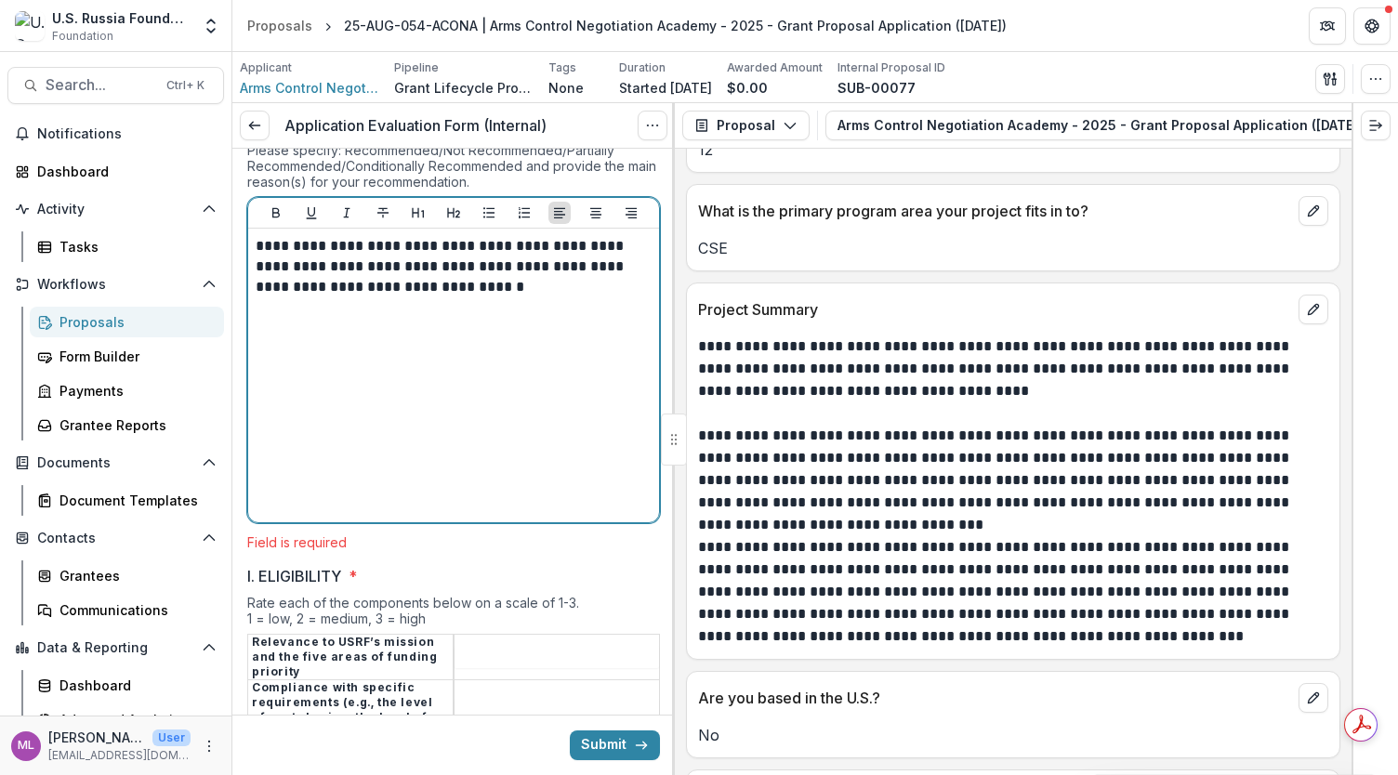
click at [455, 263] on p "**********" at bounding box center [451, 266] width 391 height 61
click at [530, 257] on p "**********" at bounding box center [451, 277] width 391 height 82
click at [496, 302] on p "**********" at bounding box center [451, 277] width 391 height 82
